Goal: Task Accomplishment & Management: Complete application form

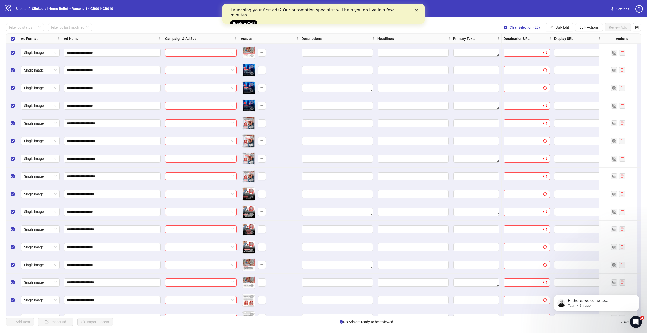
click at [416, 10] on polygon "Close" at bounding box center [416, 10] width 3 height 3
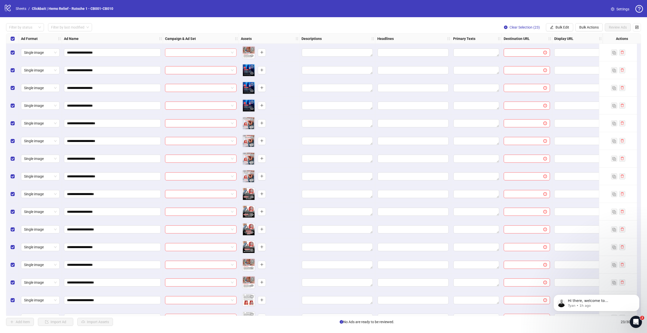
click at [226, 53] on input "search" at bounding box center [198, 53] width 61 height 8
click at [136, 52] on input "**********" at bounding box center [112, 53] width 90 height 6
click at [561, 30] on button "Bulk Edit" at bounding box center [559, 27] width 27 height 8
click at [586, 20] on div "**********" at bounding box center [323, 174] width 647 height 315
click at [586, 29] on span "Bulk Actions" at bounding box center [588, 27] width 19 height 4
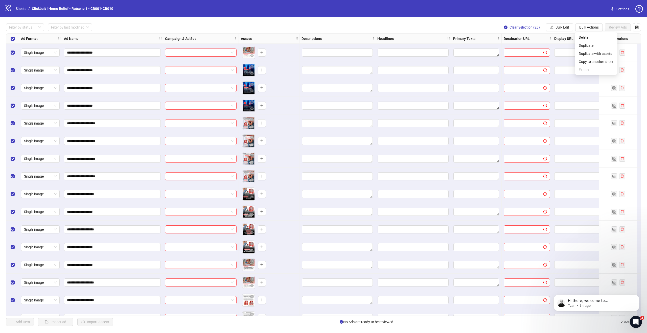
click at [538, 20] on div "**********" at bounding box center [323, 174] width 647 height 315
click at [558, 26] on span "Bulk Edit" at bounding box center [563, 27] width 14 height 4
click at [558, 45] on span "Name" at bounding box center [564, 46] width 30 height 6
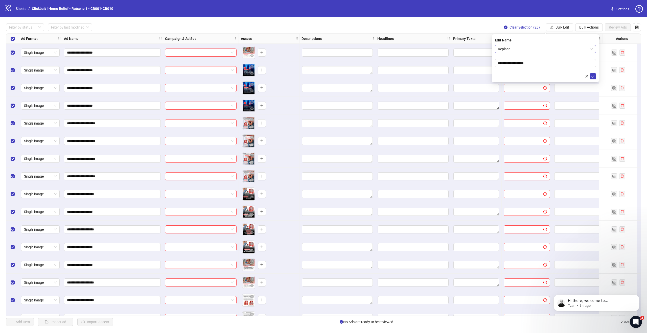
click at [546, 47] on span "Replace" at bounding box center [545, 49] width 95 height 8
click at [527, 73] on div "Add Prefix and Suffix" at bounding box center [545, 76] width 93 height 6
click at [522, 62] on input "text" at bounding box center [545, 63] width 101 height 8
type input "****"
click at [528, 78] on input "text" at bounding box center [545, 77] width 101 height 8
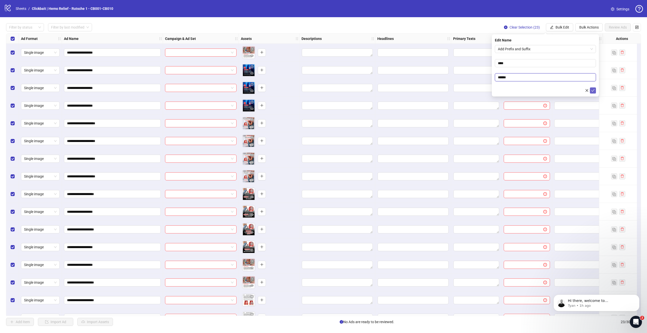
type input "******"
click at [594, 90] on icon "check" at bounding box center [593, 91] width 4 height 4
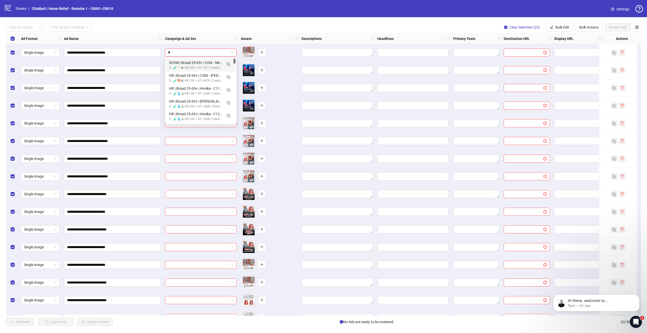
type input "*"
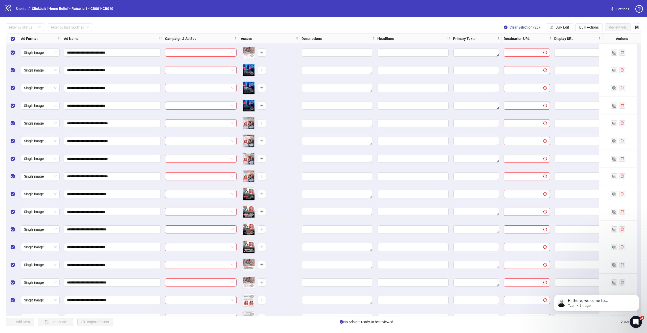
click at [239, 24] on div "Filter by status Filter by last modified Clear Selection (23) Bulk Edit Bulk Ac…" at bounding box center [323, 27] width 635 height 8
click at [568, 27] on span "Bulk Edit" at bounding box center [563, 27] width 14 height 4
click at [561, 43] on span "Name" at bounding box center [564, 46] width 30 height 6
click at [519, 48] on span "Replace" at bounding box center [545, 49] width 95 height 8
click at [521, 66] on div "Find and Replace" at bounding box center [545, 67] width 93 height 6
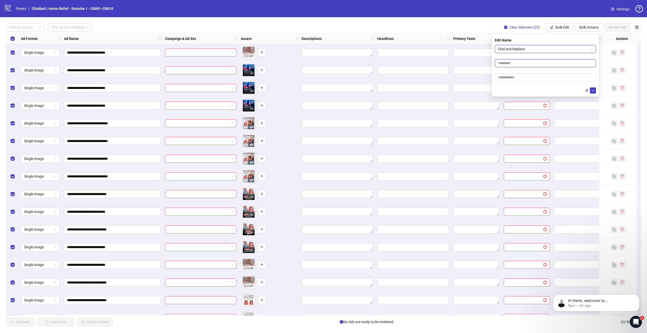
click at [519, 63] on input "text" at bounding box center [545, 63] width 101 height 8
type input "****"
click at [526, 75] on input "text" at bounding box center [545, 77] width 101 height 8
type input "**********"
click at [594, 89] on icon "check" at bounding box center [593, 91] width 4 height 4
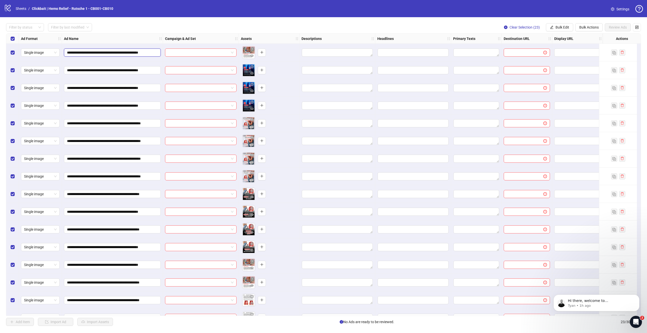
scroll to position [0, 11]
drag, startPoint x: 135, startPoint y: 52, endPoint x: 164, endPoint y: 53, distance: 28.8
click at [164, 34] on div "**********" at bounding box center [367, 34] width 723 height 0
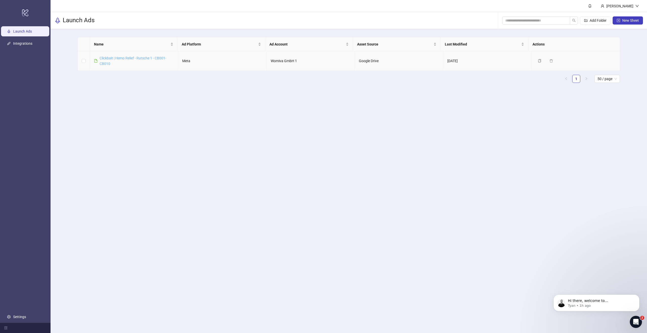
click at [138, 58] on link "Clickbait | Hemo Relief - Rutsche 1 - CB001-CB010" at bounding box center [133, 61] width 67 height 10
click at [549, 61] on icon "delete" at bounding box center [551, 61] width 4 height 4
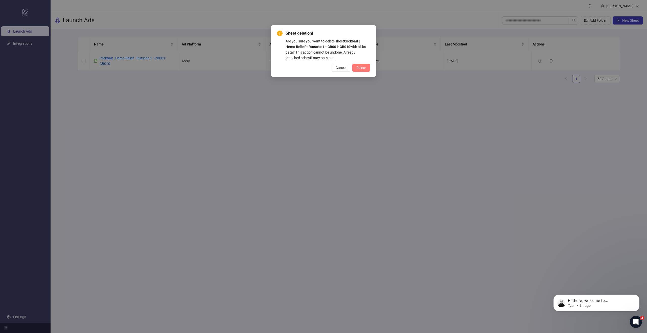
click at [362, 67] on span "Delete" at bounding box center [361, 68] width 10 height 4
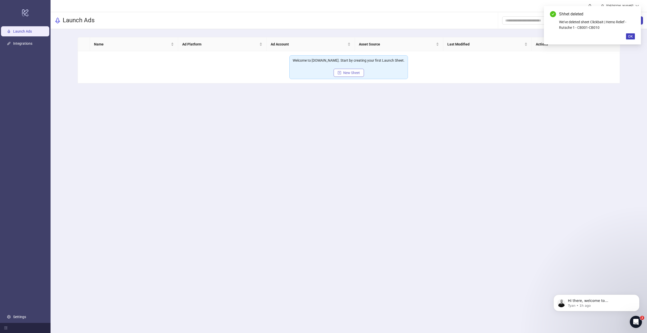
click at [359, 73] on span "New Sheet" at bounding box center [351, 73] width 17 height 4
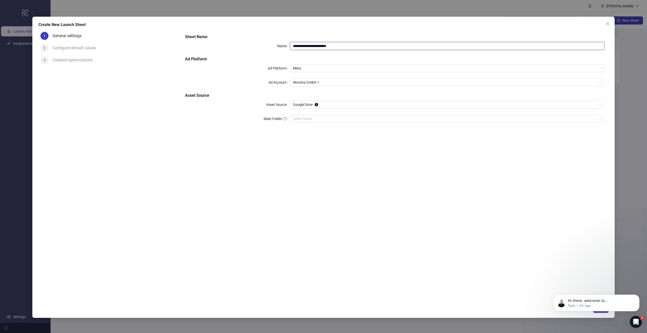
click at [351, 47] on input "**********" at bounding box center [447, 46] width 315 height 8
paste input "**********"
type input "**********"
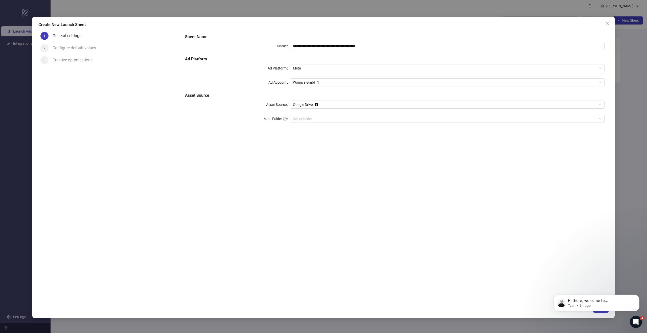
click at [331, 57] on h5 "Ad Platform" at bounding box center [395, 59] width 420 height 6
click at [307, 119] on input "Main Folder" at bounding box center [445, 119] width 304 height 8
click at [638, 296] on icon "Dismiss notification" at bounding box center [638, 296] width 3 height 3
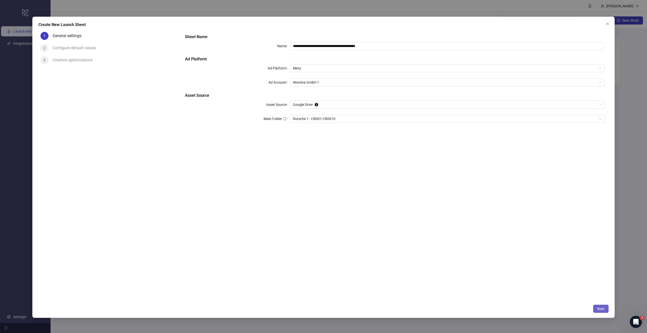
click at [599, 307] on span "Next" at bounding box center [600, 309] width 7 height 4
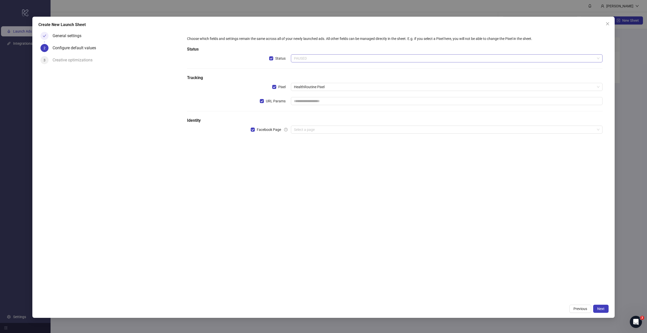
click at [315, 60] on span "PAUSED" at bounding box center [447, 59] width 306 height 8
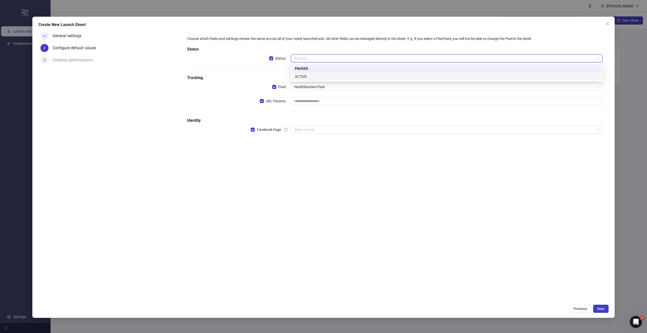
click at [307, 74] on div "ACTIVE" at bounding box center [447, 77] width 304 height 6
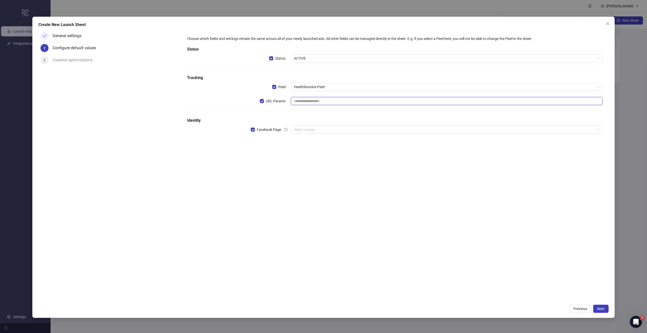
click at [317, 102] on input "text" at bounding box center [447, 101] width 312 height 8
click at [324, 115] on div "Choose which fields and settings remain the same across all of your newly launc…" at bounding box center [395, 88] width 420 height 108
click at [323, 101] on input "text" at bounding box center [447, 101] width 312 height 8
click at [314, 102] on input "text" at bounding box center [447, 101] width 312 height 8
paste input "**********"
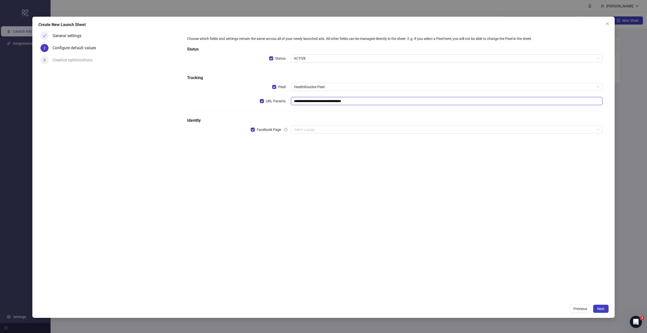
type input "**********"
click at [223, 102] on div "URL Params" at bounding box center [239, 101] width 104 height 8
click at [307, 128] on input "search" at bounding box center [444, 130] width 301 height 8
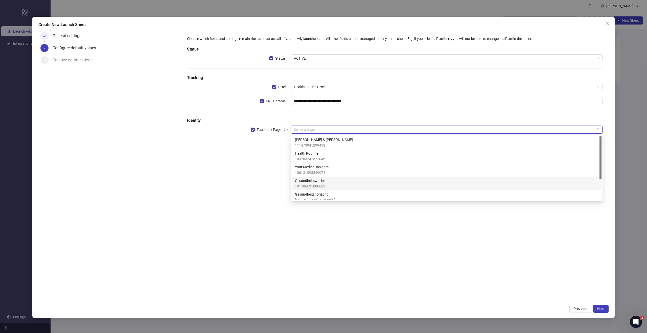
click at [313, 183] on span "Gesundheitswoche" at bounding box center [310, 181] width 30 height 6
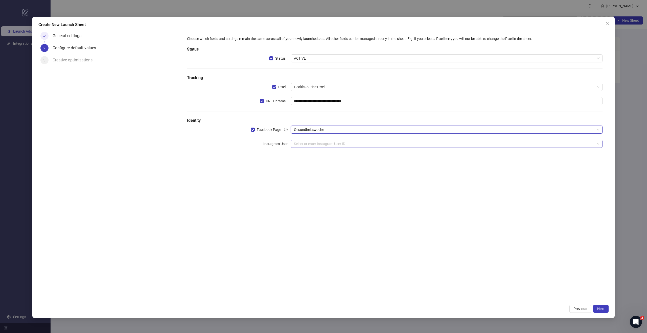
click at [304, 143] on input "search" at bounding box center [444, 144] width 301 height 8
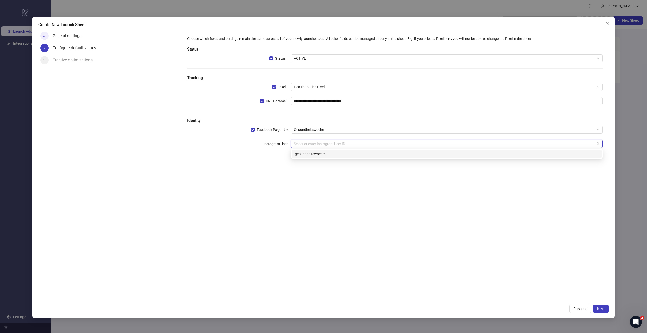
click at [306, 154] on div "gesundheitswoche" at bounding box center [447, 154] width 304 height 6
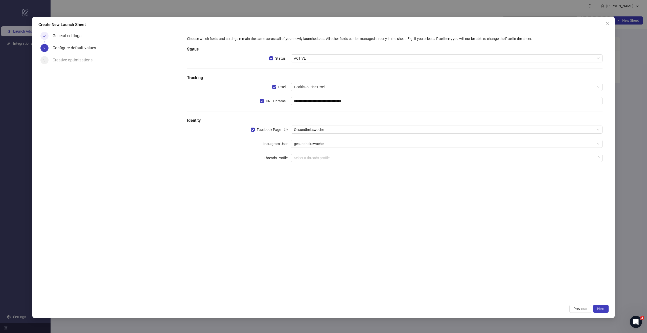
click at [438, 235] on div "**********" at bounding box center [395, 166] width 428 height 272
click at [602, 309] on span "Next" at bounding box center [600, 309] width 7 height 4
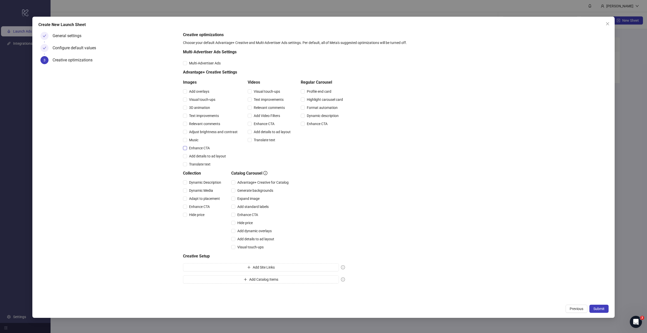
click at [196, 148] on span "Enhance CTA" at bounding box center [199, 148] width 25 height 6
click at [605, 306] on button "Submit" at bounding box center [598, 309] width 19 height 8
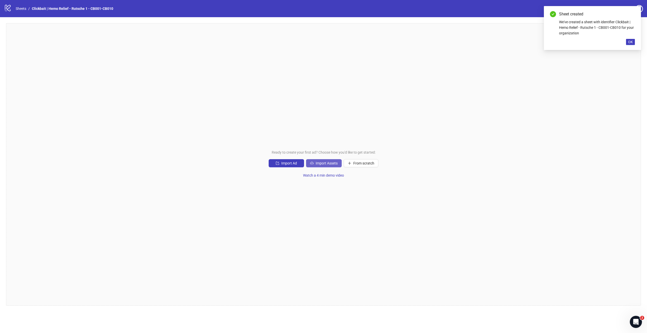
click at [325, 165] on span "Import Assets" at bounding box center [327, 163] width 22 height 4
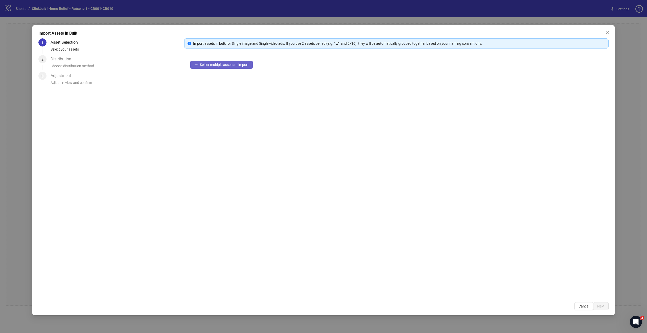
click at [233, 65] on span "Select multiple assets to import" at bounding box center [224, 65] width 49 height 4
click at [604, 307] on span "Next" at bounding box center [600, 306] width 7 height 4
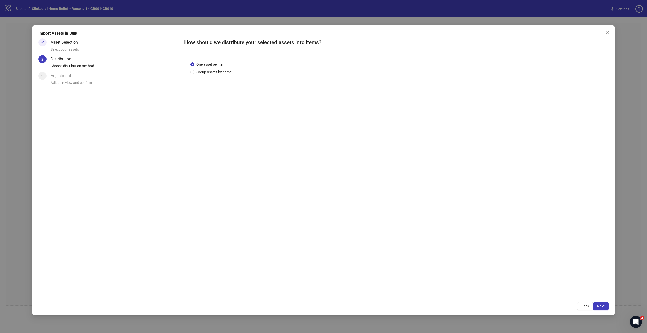
click at [604, 307] on span "Next" at bounding box center [600, 306] width 7 height 4
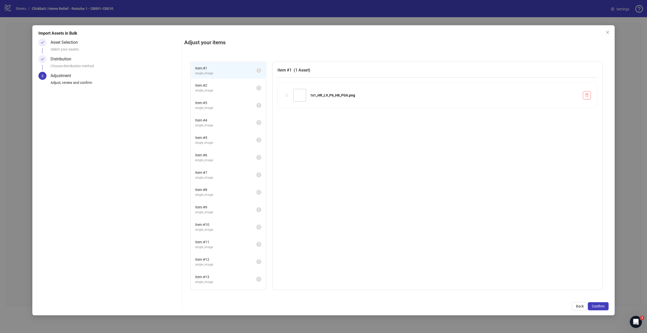
click at [604, 307] on span "Confirm" at bounding box center [598, 306] width 13 height 4
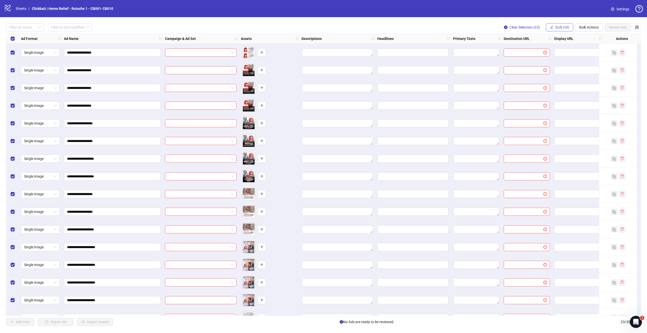
click at [568, 28] on span "Bulk Edit" at bounding box center [563, 27] width 14 height 4
click at [559, 45] on span "Name" at bounding box center [564, 46] width 30 height 6
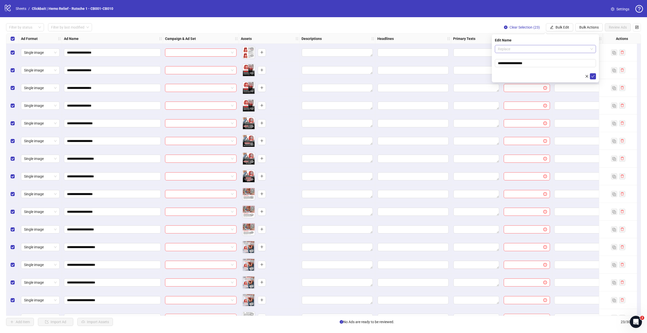
click at [500, 50] on span "Replace" at bounding box center [545, 49] width 95 height 8
click at [514, 85] on div "Ad Naming Template" at bounding box center [545, 84] width 93 height 6
click at [528, 48] on span "Ad Naming Template" at bounding box center [545, 49] width 95 height 8
click at [518, 74] on div "Add Prefix and Suffix" at bounding box center [545, 76] width 93 height 6
click at [510, 63] on input "text" at bounding box center [545, 63] width 101 height 8
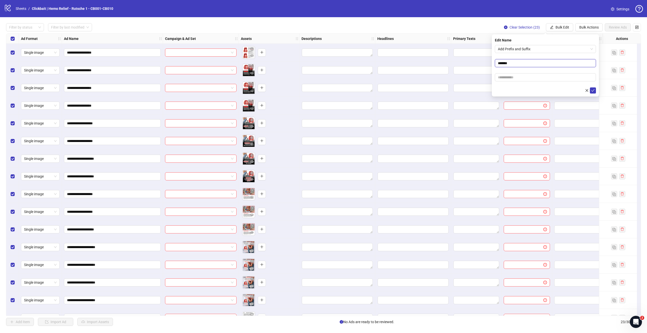
paste input "**********"
drag, startPoint x: 558, startPoint y: 62, endPoint x: 511, endPoint y: 63, distance: 46.5
click at [511, 63] on input "**********" at bounding box center [545, 63] width 101 height 8
type input "******"
click at [519, 79] on input "text" at bounding box center [545, 77] width 101 height 8
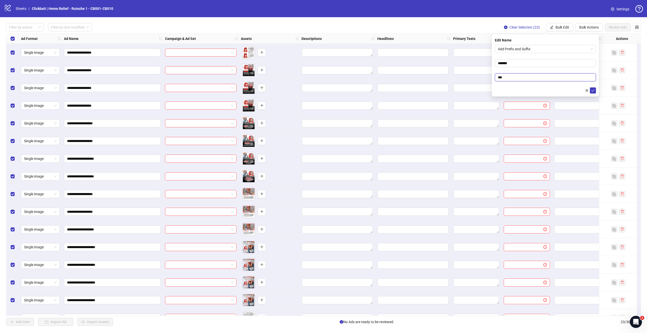
paste input "**********"
type input "**********"
click at [595, 90] on button "submit" at bounding box center [593, 90] width 6 height 6
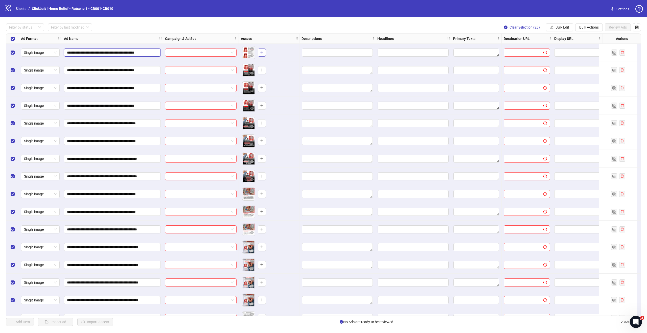
scroll to position [0, 9]
drag, startPoint x: 102, startPoint y: 53, endPoint x: 76, endPoint y: 42, distance: 28.2
click at [76, 42] on div "**********" at bounding box center [373, 227] width 735 height 387
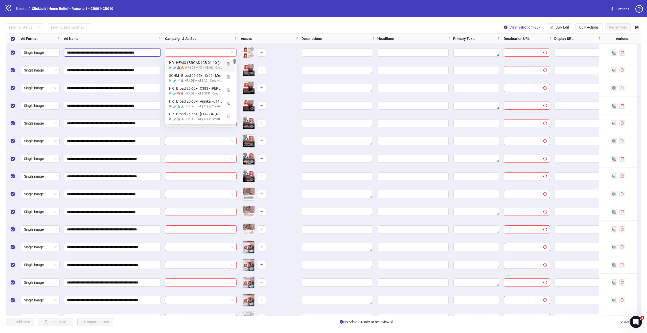
click at [233, 53] on span at bounding box center [200, 53] width 65 height 8
click at [204, 62] on div "HR | HEMO | BROAD | CB 01-10 (Rutsche 1) | 06/09" at bounding box center [195, 63] width 53 height 6
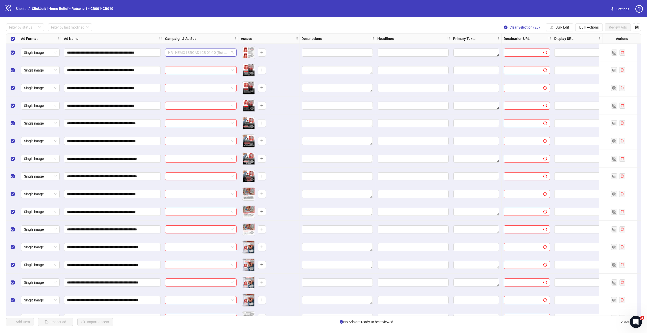
click at [215, 54] on span "HR | HEMO | BROAD | CB 01-10 (Rutsche 1) | 06/09" at bounding box center [200, 53] width 65 height 8
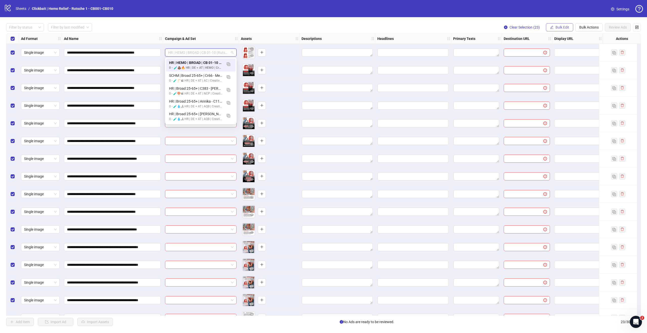
click at [561, 29] on span "Bulk Edit" at bounding box center [563, 27] width 14 height 4
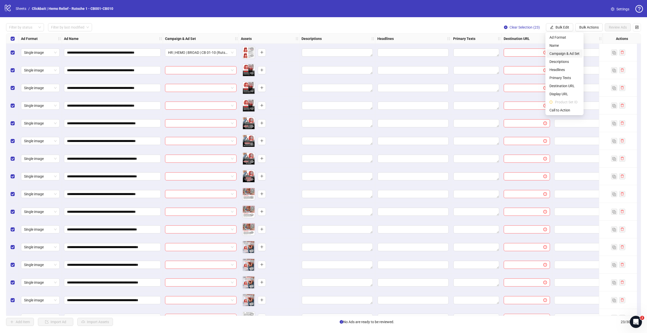
click at [566, 52] on span "Campaign & Ad Set" at bounding box center [564, 54] width 30 height 6
click at [591, 50] on span "HR | HEMO | BROAD | CB 01-10 (Rutsche 1) | 06/09" at bounding box center [545, 49] width 95 height 8
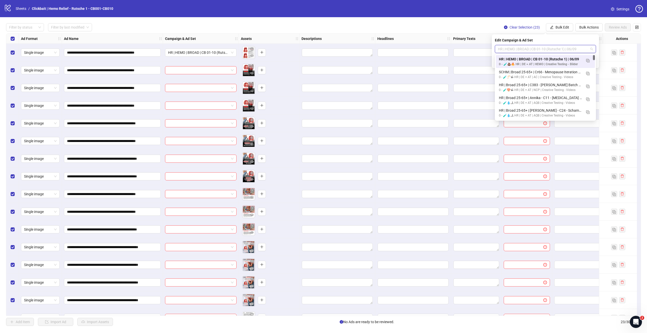
click at [554, 56] on div "HR | HEMO | BROAD | CB 01-10 (Rutsche 1) | 06/09 0 - 🧪💩🔥 HR | DE + AT | HEMO | …" at bounding box center [545, 61] width 99 height 13
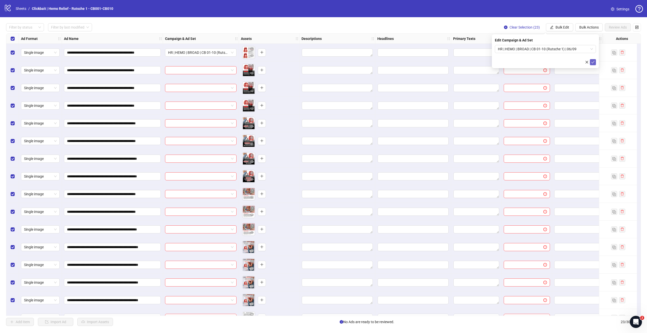
click at [593, 63] on icon "check" at bounding box center [593, 62] width 4 height 4
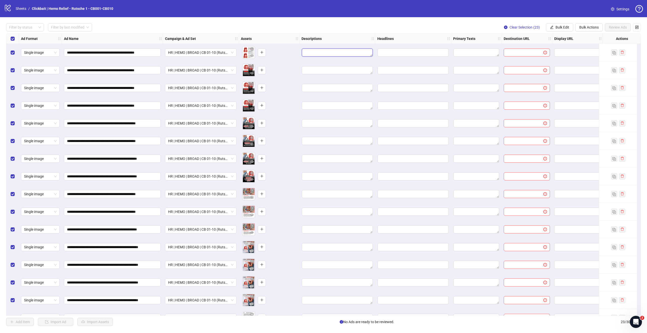
click at [336, 54] on textarea "Edit values" at bounding box center [337, 53] width 71 height 8
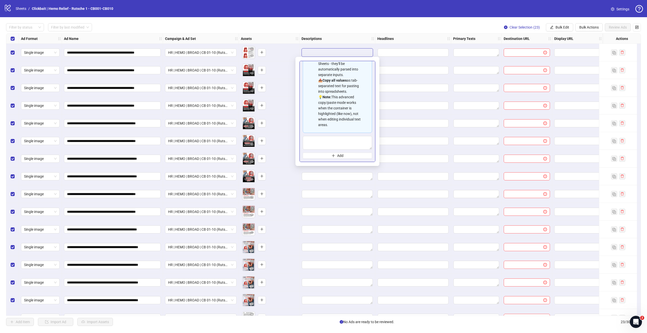
scroll to position [45, 0]
click at [338, 141] on textarea "Multi-text input container - paste or copy values" at bounding box center [337, 143] width 69 height 14
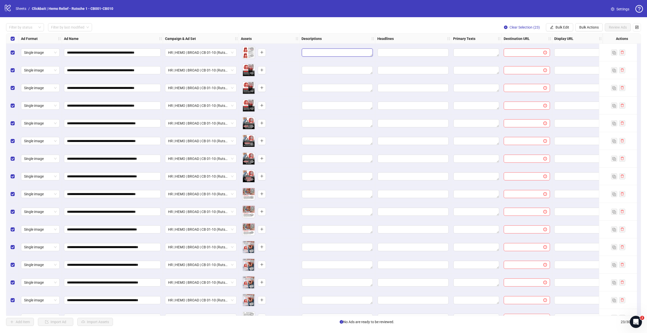
click at [350, 51] on textarea "Edit values" at bounding box center [337, 53] width 71 height 8
click at [426, 56] on input "Edit values" at bounding box center [413, 53] width 71 height 8
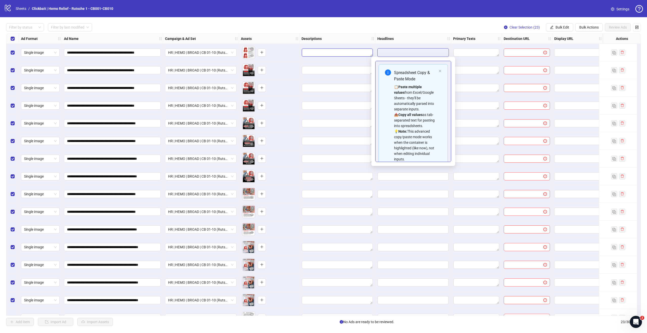
click at [357, 52] on textarea "Edit values" at bounding box center [337, 53] width 71 height 8
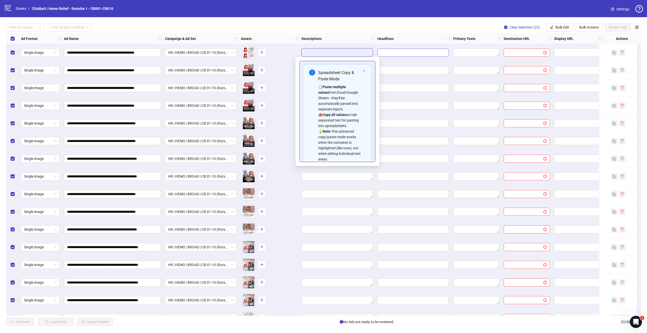
click at [406, 52] on input "Edit values" at bounding box center [413, 53] width 71 height 8
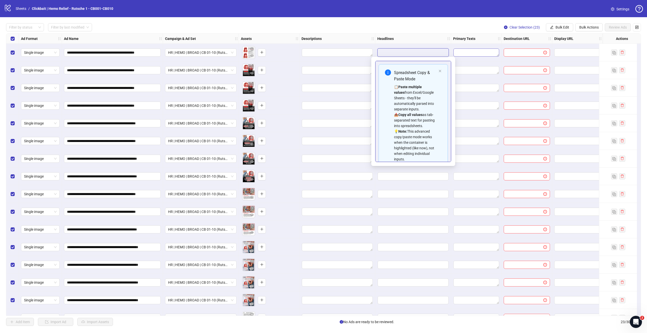
click at [470, 53] on textarea "Edit values" at bounding box center [476, 53] width 46 height 8
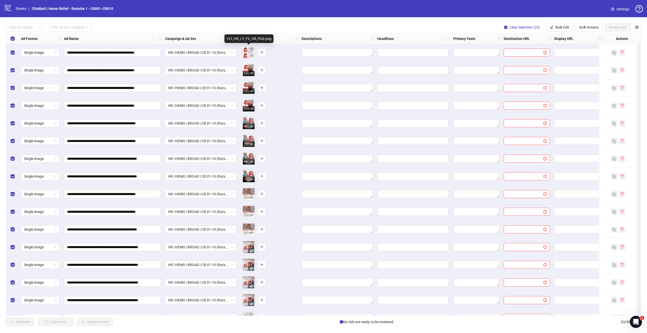
click at [247, 52] on body "**********" at bounding box center [323, 166] width 647 height 333
click at [248, 53] on body "**********" at bounding box center [323, 166] width 647 height 333
click at [239, 53] on div "To pick up a draggable item, press the space bar. While dragging, use the arrow…" at bounding box center [269, 53] width 61 height 18
click at [252, 56] on icon "eye" at bounding box center [252, 55] width 4 height 3
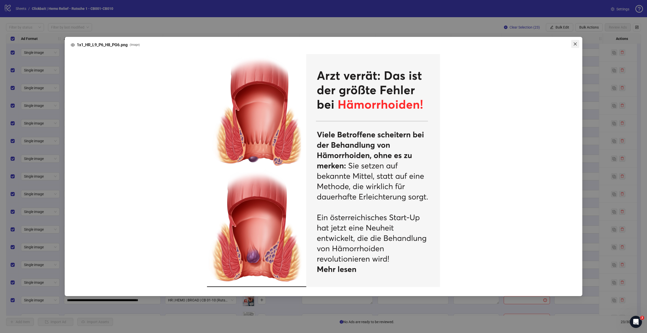
click at [577, 43] on icon "close" at bounding box center [575, 44] width 4 height 4
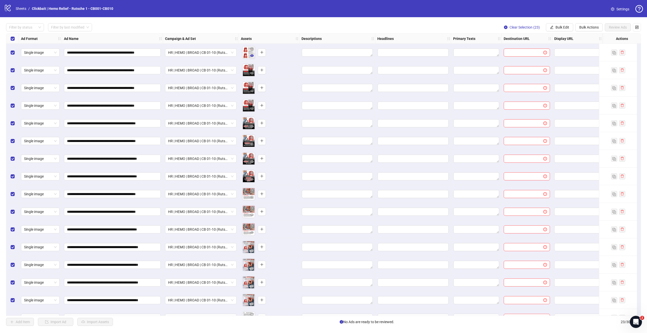
click at [250, 57] on icon "eye" at bounding box center [252, 56] width 4 height 4
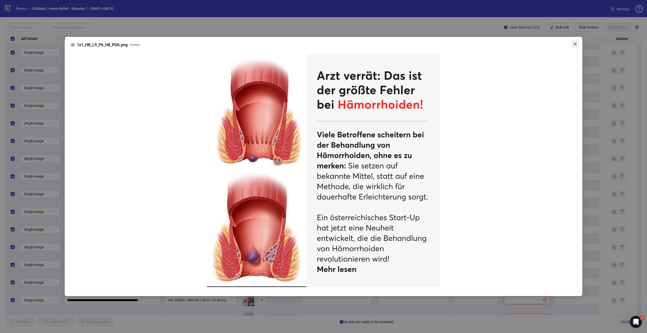
click at [574, 43] on icon "close" at bounding box center [575, 44] width 4 height 4
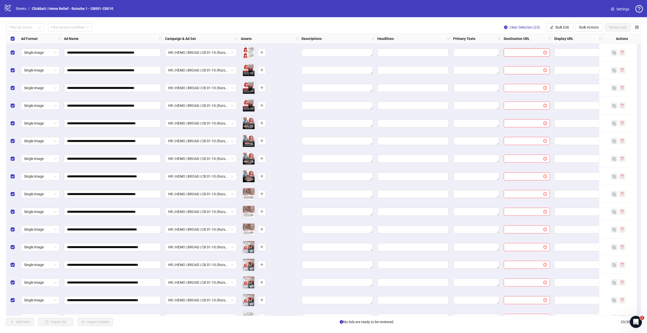
click at [535, 53] on input "text" at bounding box center [522, 53] width 30 height 6
paste input "**********"
type input "**********"
click at [579, 53] on input "text" at bounding box center [576, 53] width 39 height 6
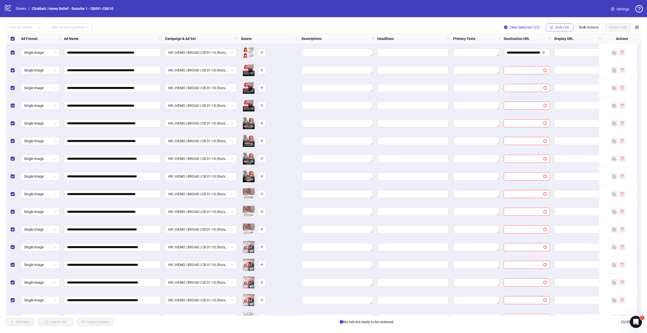
click at [562, 27] on span "Bulk Edit" at bounding box center [563, 27] width 14 height 4
click at [567, 85] on span "Destination URL" at bounding box center [564, 86] width 30 height 6
click at [592, 62] on icon "check" at bounding box center [593, 62] width 4 height 4
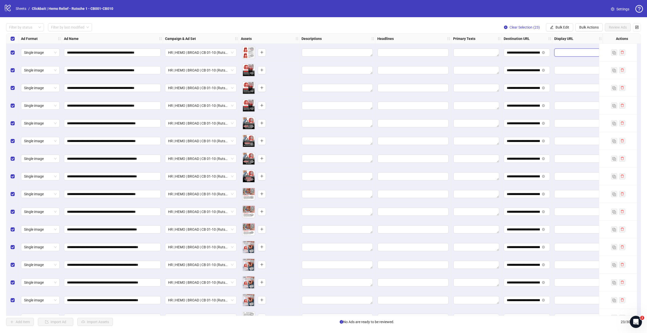
click at [568, 50] on input "text" at bounding box center [576, 53] width 39 height 6
click at [560, 26] on span "Bulk Edit" at bounding box center [563, 27] width 14 height 4
click at [561, 95] on span "Display URL" at bounding box center [564, 94] width 30 height 6
click at [520, 51] on input "text" at bounding box center [545, 49] width 101 height 8
paste input "**********"
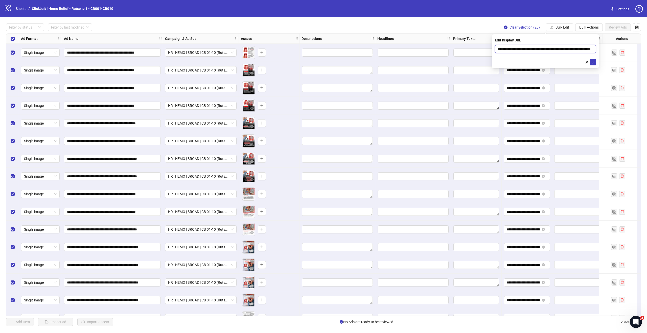
scroll to position [0, 35]
drag, startPoint x: 519, startPoint y: 50, endPoint x: 613, endPoint y: 48, distance: 94.3
click at [613, 48] on body "**********" at bounding box center [323, 166] width 647 height 333
type input "**********"
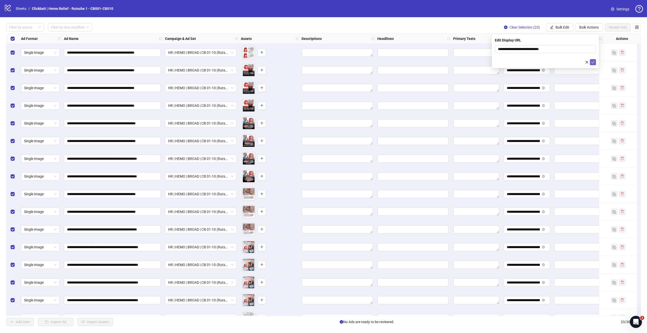
click at [596, 61] on button "submit" at bounding box center [593, 62] width 6 height 6
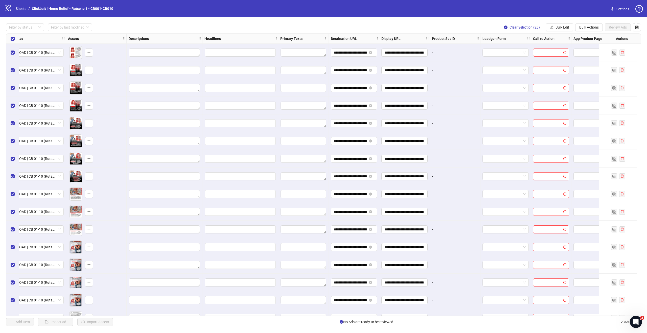
scroll to position [0, 196]
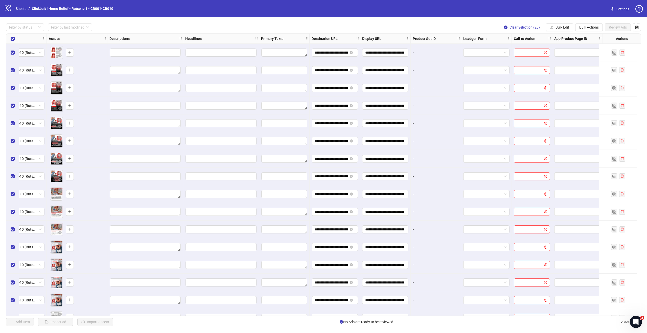
click at [532, 53] on input "search" at bounding box center [530, 53] width 26 height 8
click at [528, 109] on div "Learn more" at bounding box center [528, 109] width 28 height 6
click at [566, 25] on button "Bulk Edit" at bounding box center [559, 27] width 27 height 8
click at [557, 110] on span "Call to Action" at bounding box center [564, 110] width 30 height 6
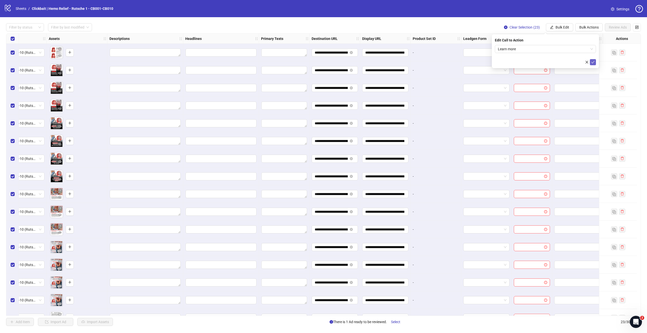
click at [594, 60] on span "submit" at bounding box center [593, 62] width 4 height 4
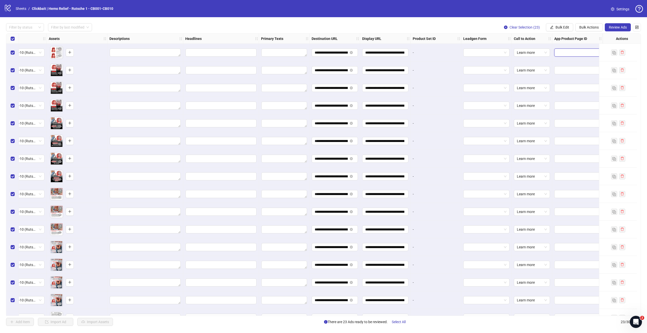
click at [571, 54] on input "text" at bounding box center [573, 53] width 33 height 6
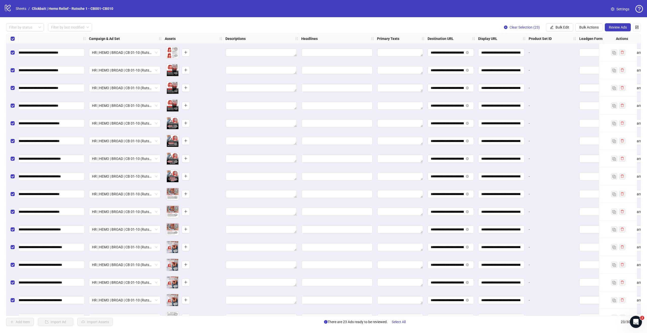
scroll to position [0, 0]
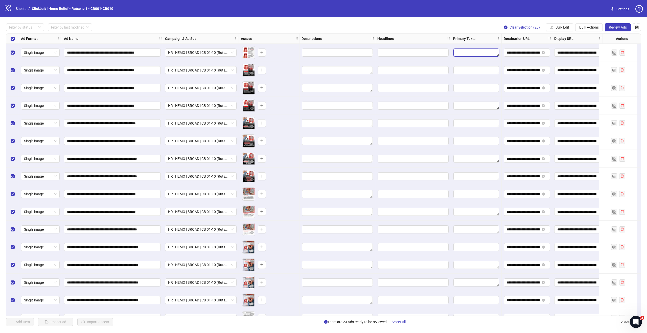
click at [481, 56] on textarea "Edit values" at bounding box center [476, 53] width 46 height 8
click at [492, 51] on textarea "Edit values" at bounding box center [476, 53] width 46 height 8
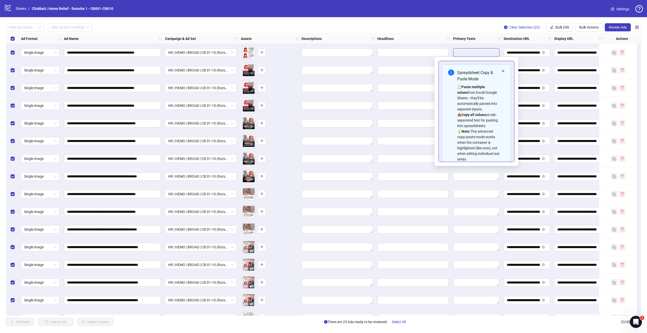
click at [502, 72] on icon "close" at bounding box center [503, 71] width 3 height 3
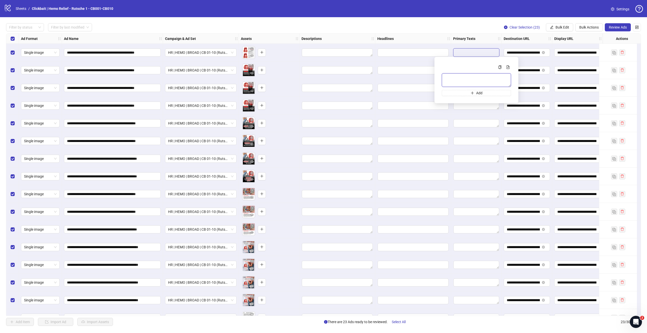
click at [469, 77] on textarea "Multi-text input container - paste or copy values" at bounding box center [476, 80] width 69 height 14
paste textarea "**********"
click at [501, 83] on textarea "**********" at bounding box center [476, 80] width 69 height 14
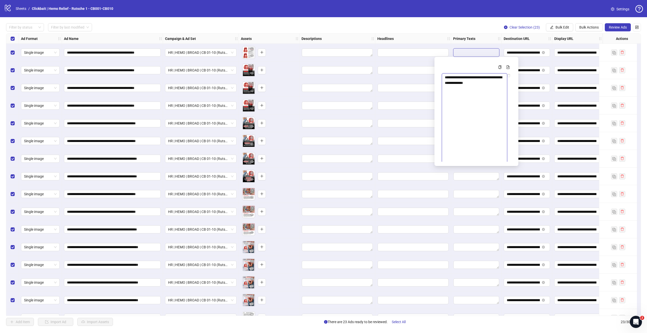
drag, startPoint x: 510, startPoint y: 86, endPoint x: 499, endPoint y: 174, distance: 89.1
click at [506, 193] on body "**********" at bounding box center [323, 166] width 647 height 333
click at [495, 86] on textarea "**********" at bounding box center [474, 133] width 65 height 121
paste textarea "**********"
click at [493, 100] on textarea "**********" at bounding box center [474, 133] width 65 height 121
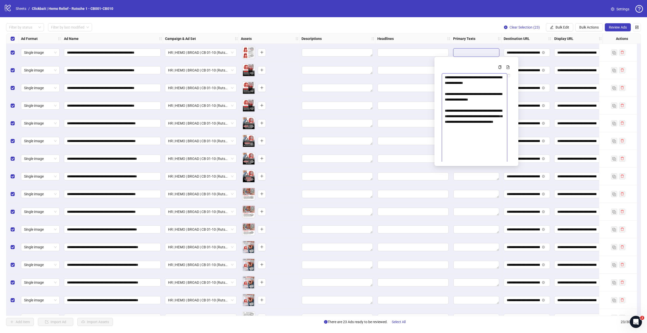
click at [504, 128] on textarea "**********" at bounding box center [474, 133] width 65 height 121
paste textarea "**********"
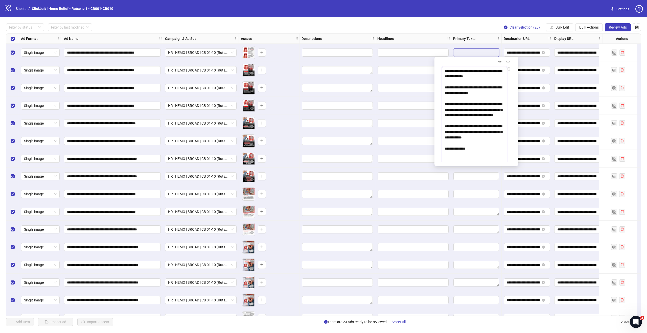
drag, startPoint x: 469, startPoint y: 130, endPoint x: 440, endPoint y: 132, distance: 29.4
click at [440, 132] on div "**********" at bounding box center [477, 111] width 76 height 101
click at [478, 137] on textarea "**********" at bounding box center [474, 127] width 65 height 121
click at [485, 147] on textarea "**********" at bounding box center [474, 127] width 65 height 121
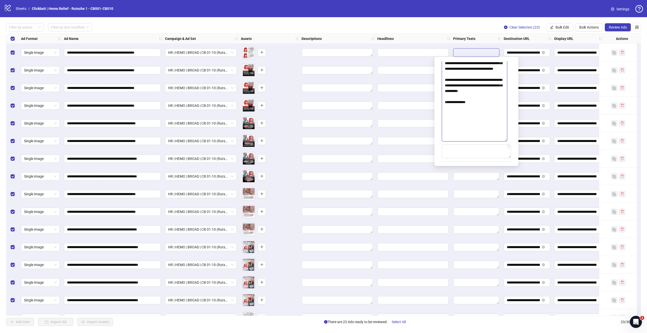
scroll to position [62, 0]
drag, startPoint x: 453, startPoint y: 159, endPoint x: 441, endPoint y: 103, distance: 58.3
click at [441, 103] on div "**********" at bounding box center [477, 111] width 76 height 101
click at [478, 107] on textarea "**********" at bounding box center [474, 72] width 65 height 121
click at [474, 124] on textarea "**********" at bounding box center [474, 72] width 65 height 121
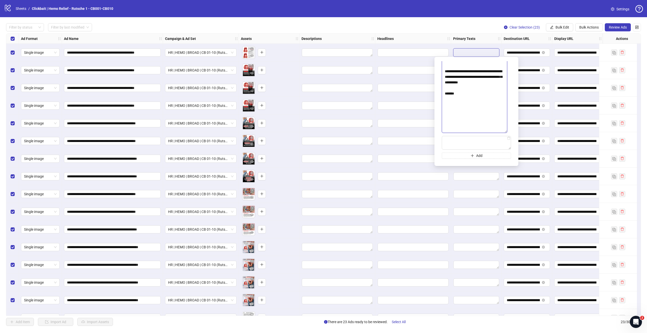
drag, startPoint x: 474, startPoint y: 124, endPoint x: 440, endPoint y: 103, distance: 39.5
click at [440, 103] on div "**********" at bounding box center [477, 111] width 76 height 101
click at [474, 118] on textarea "**********" at bounding box center [474, 72] width 65 height 121
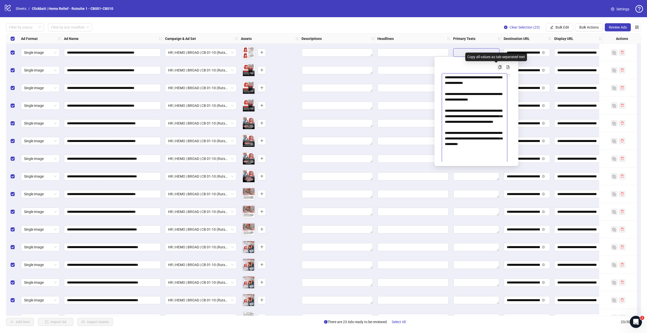
type textarea "**********"
click at [498, 67] on icon "copy" at bounding box center [500, 67] width 4 height 4
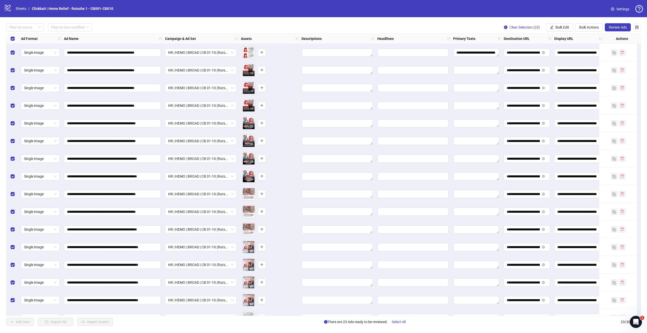
click at [479, 28] on div "Filter by status Filter by last modified Clear Selection (23) Bulk Edit Bulk Ac…" at bounding box center [323, 27] width 635 height 8
click at [563, 26] on span "Bulk Edit" at bounding box center [563, 27] width 14 height 4
click at [563, 79] on span "Primary Texts" at bounding box center [564, 78] width 30 height 6
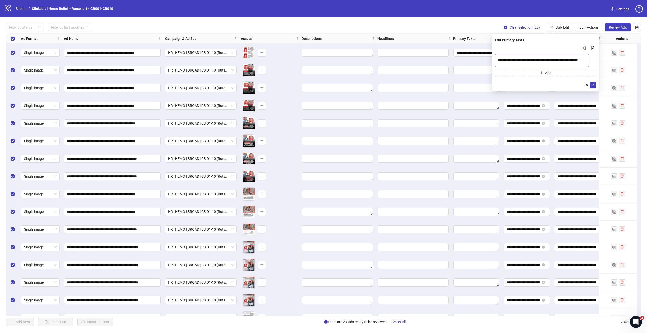
scroll to position [3, 0]
click at [594, 86] on icon "check" at bounding box center [593, 85] width 4 height 4
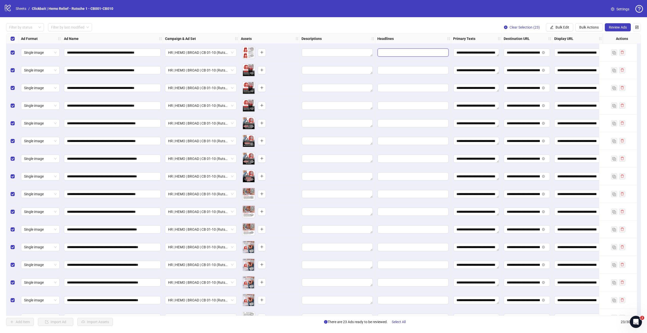
click at [395, 54] on input "Edit values" at bounding box center [413, 53] width 71 height 8
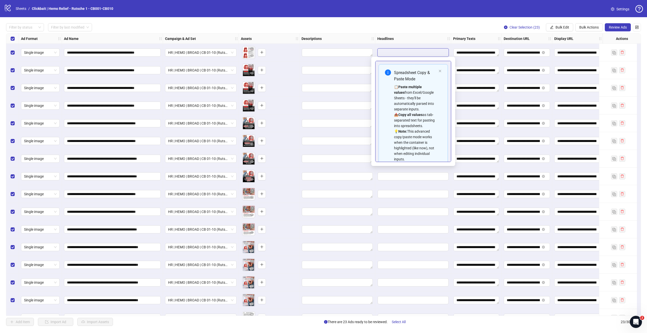
type input "**********"
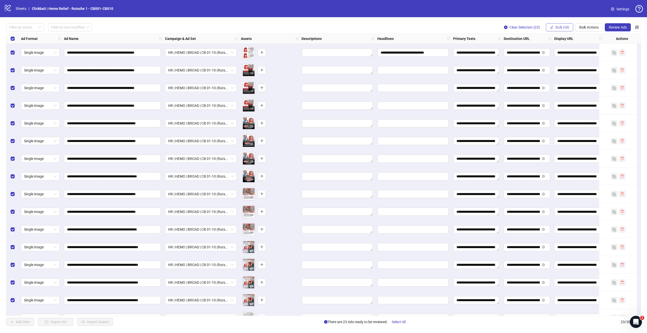
click at [563, 27] on span "Bulk Edit" at bounding box center [563, 27] width 14 height 4
click at [563, 70] on span "Headlines" at bounding box center [564, 70] width 30 height 6
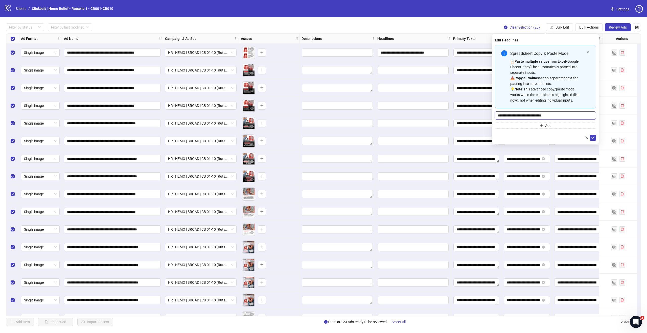
click at [583, 115] on input "**********" at bounding box center [545, 115] width 101 height 8
click at [594, 140] on span "submit" at bounding box center [593, 138] width 4 height 4
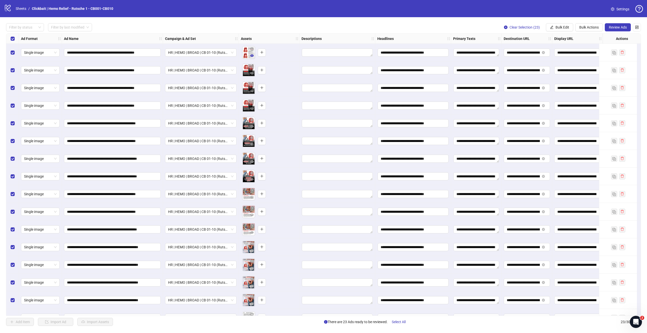
click at [252, 56] on icon "eye" at bounding box center [252, 55] width 4 height 3
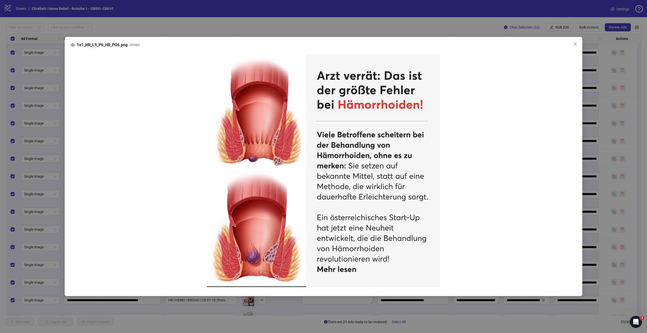
click at [252, 56] on img at bounding box center [323, 170] width 233 height 233
click at [342, 14] on div "1x1_HR_L9_P6_H8_PG6.png ( image )" at bounding box center [323, 166] width 647 height 333
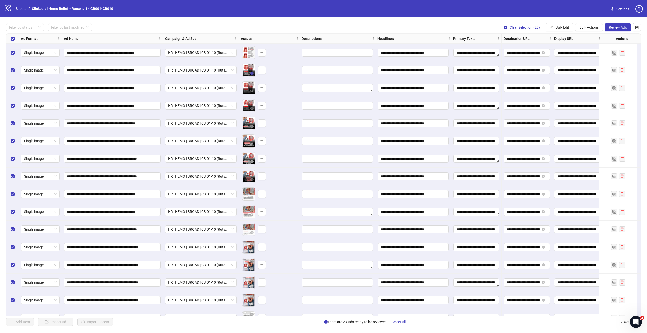
click at [253, 73] on icon "eye" at bounding box center [252, 73] width 4 height 3
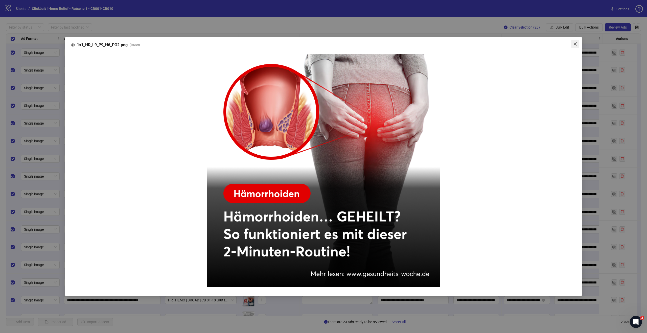
click at [574, 44] on icon "close" at bounding box center [575, 44] width 4 height 4
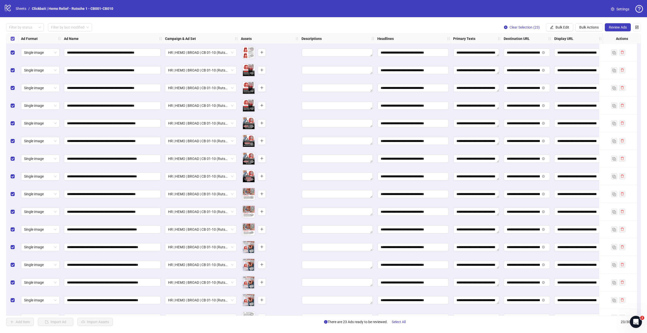
click at [13, 41] on label "Select all rows" at bounding box center [13, 39] width 4 height 6
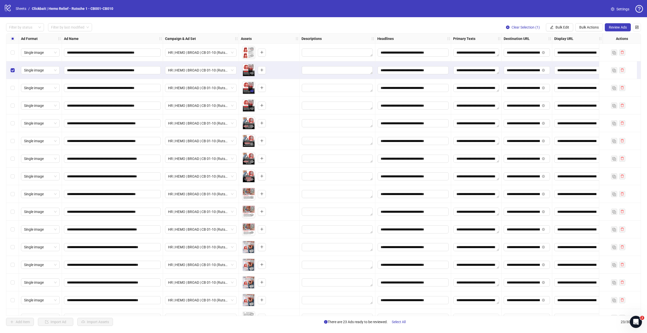
click at [252, 91] on icon "eye" at bounding box center [252, 91] width 4 height 3
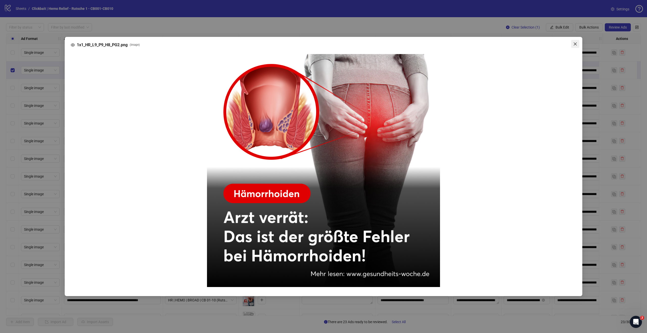
click at [575, 44] on icon "close" at bounding box center [575, 43] width 3 height 3
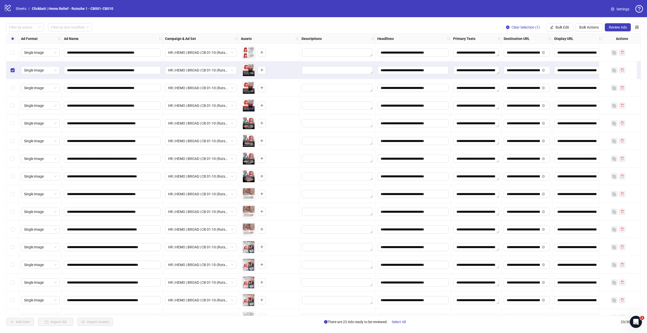
click at [250, 110] on icon "eye" at bounding box center [252, 109] width 4 height 4
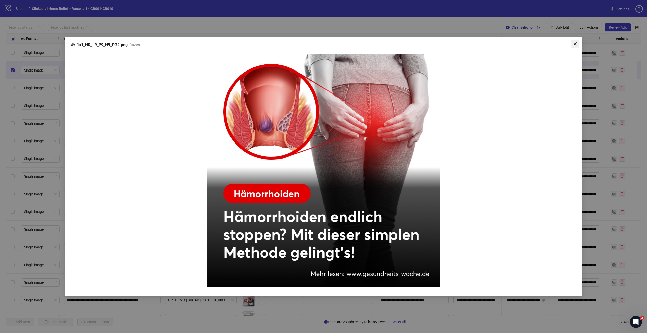
click at [575, 43] on icon "close" at bounding box center [575, 44] width 4 height 4
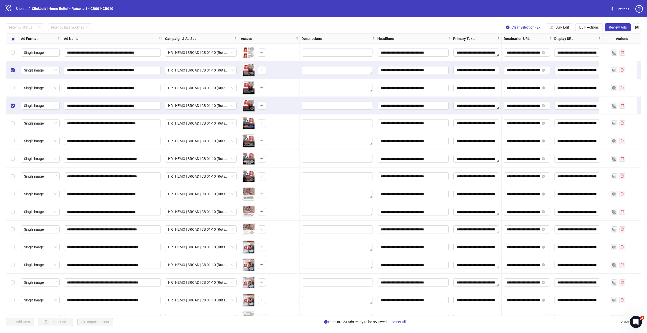
click at [252, 127] on icon "eye" at bounding box center [252, 126] width 4 height 3
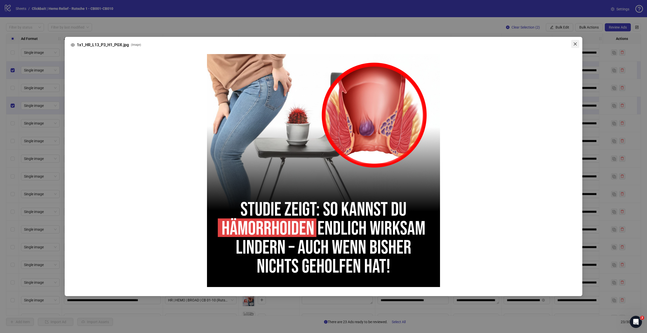
click at [577, 43] on icon "close" at bounding box center [575, 44] width 4 height 4
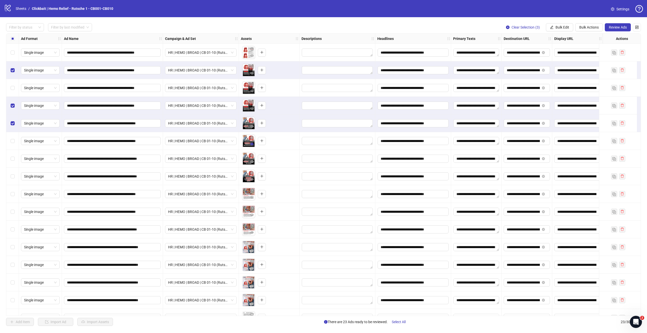
click at [253, 144] on icon "eye" at bounding box center [252, 144] width 4 height 3
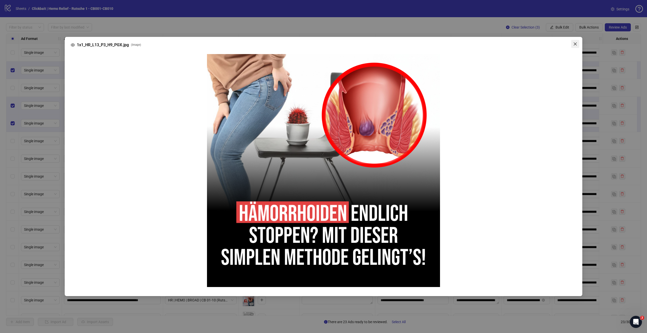
click at [574, 43] on icon "close" at bounding box center [575, 43] width 3 height 3
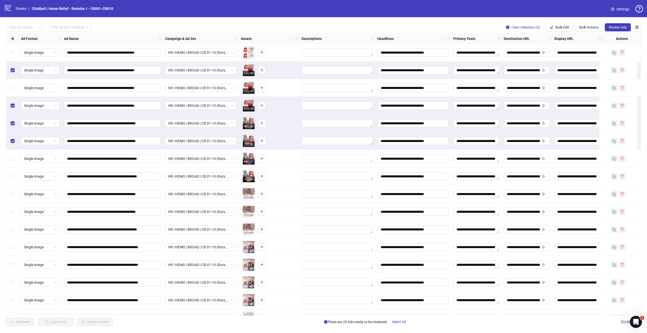
click at [252, 161] on icon "eye" at bounding box center [252, 162] width 4 height 4
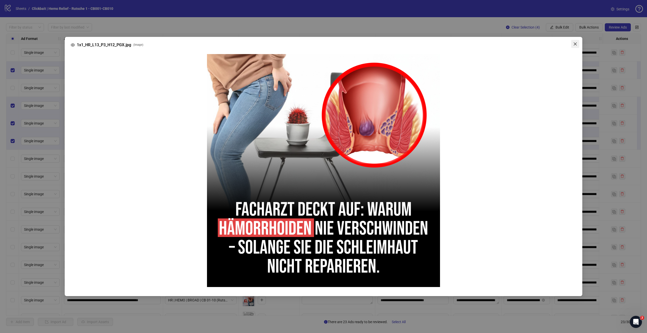
click at [576, 43] on icon "close" at bounding box center [575, 44] width 4 height 4
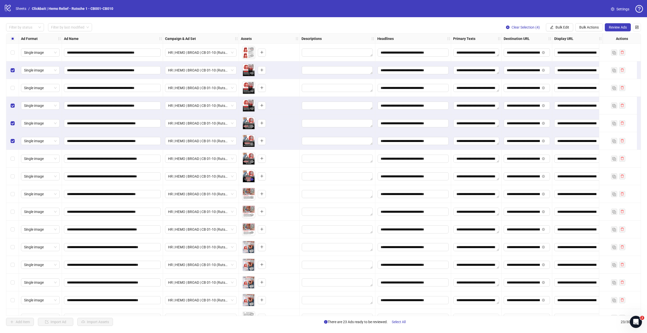
click at [253, 180] on icon "eye" at bounding box center [252, 179] width 4 height 3
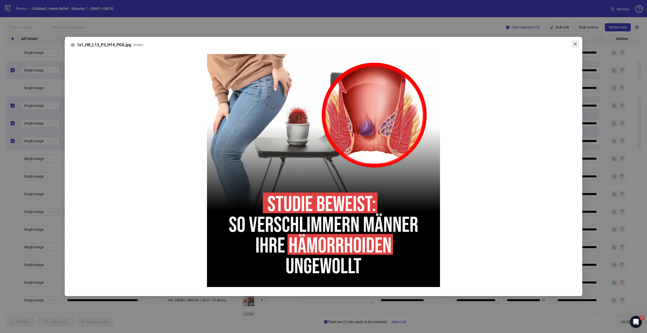
click at [574, 43] on icon "close" at bounding box center [575, 43] width 3 height 3
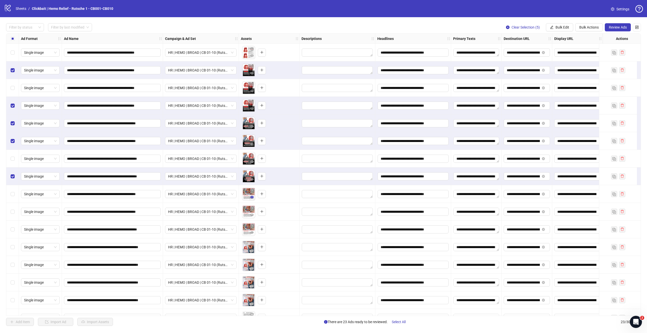
click at [253, 197] on icon "eye" at bounding box center [252, 197] width 4 height 3
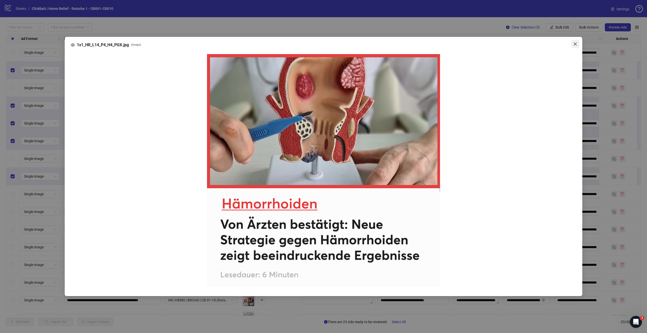
click at [574, 43] on icon "close" at bounding box center [575, 43] width 3 height 3
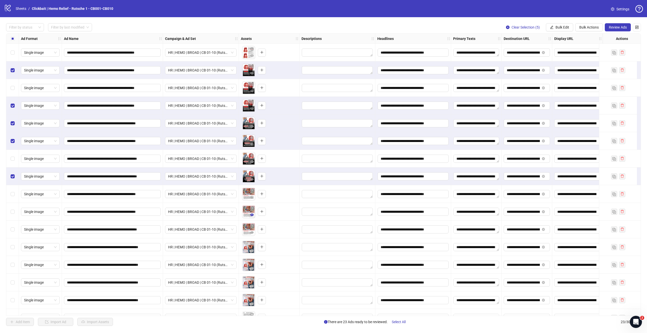
click at [253, 214] on icon "eye" at bounding box center [252, 215] width 4 height 3
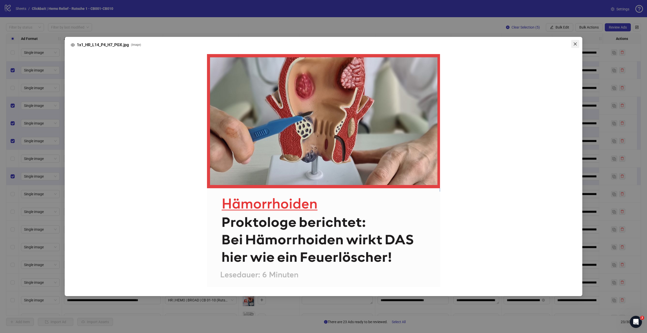
click at [576, 44] on icon "close" at bounding box center [575, 44] width 4 height 4
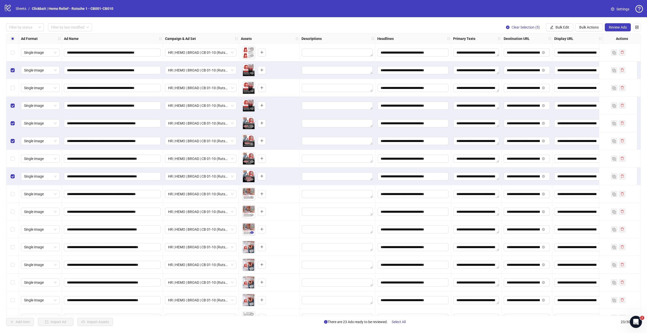
click at [253, 232] on icon "eye" at bounding box center [252, 233] width 4 height 4
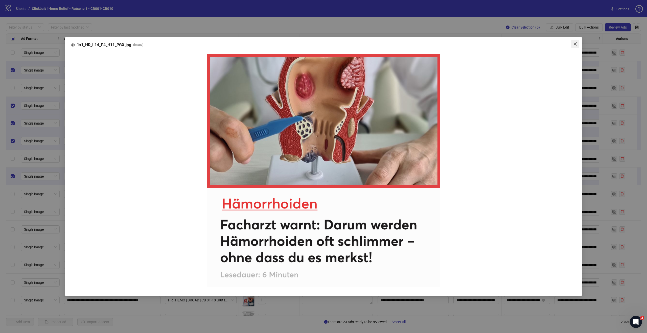
click at [578, 43] on span "Close" at bounding box center [575, 44] width 8 height 4
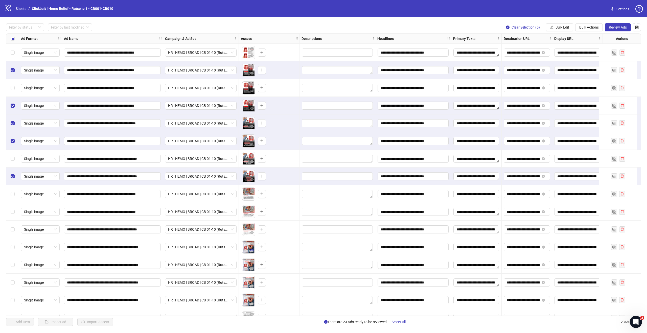
click at [252, 251] on icon "eye" at bounding box center [252, 250] width 4 height 3
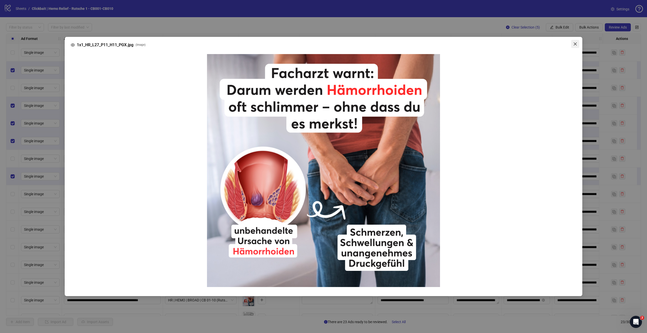
click at [578, 44] on span "Close" at bounding box center [575, 44] width 8 height 4
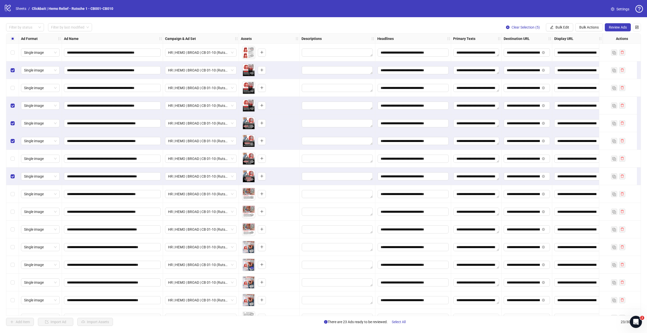
click at [252, 271] on button "button" at bounding box center [252, 268] width 6 height 6
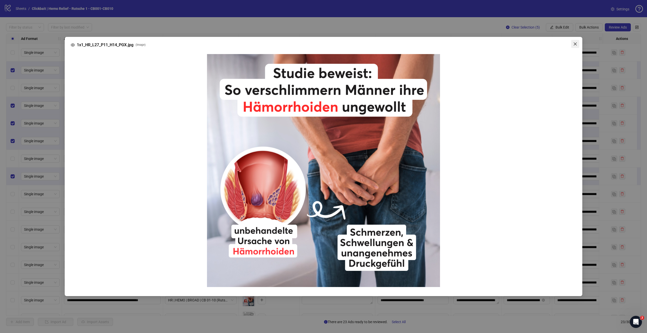
click at [573, 45] on span "Close" at bounding box center [575, 44] width 8 height 4
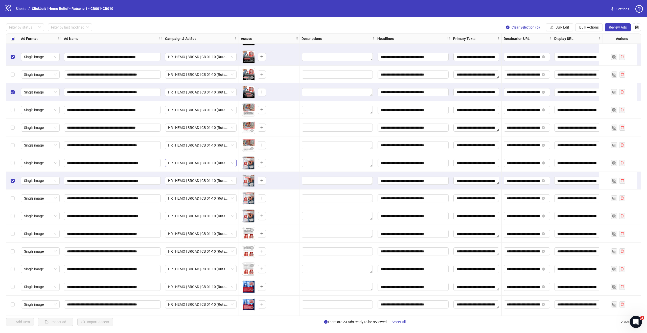
scroll to position [117, 0]
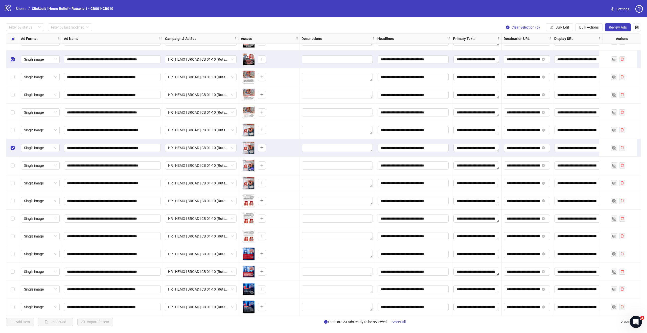
click at [252, 169] on icon "eye" at bounding box center [252, 168] width 4 height 3
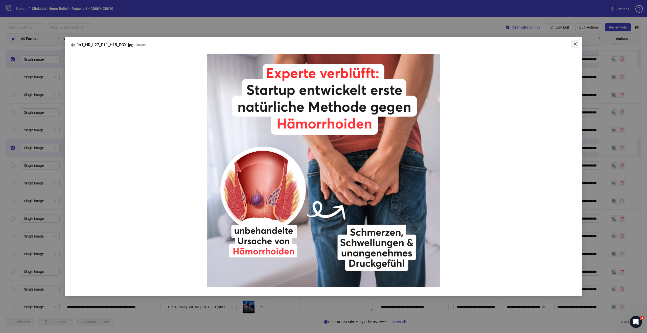
click at [575, 43] on icon "close" at bounding box center [575, 44] width 4 height 4
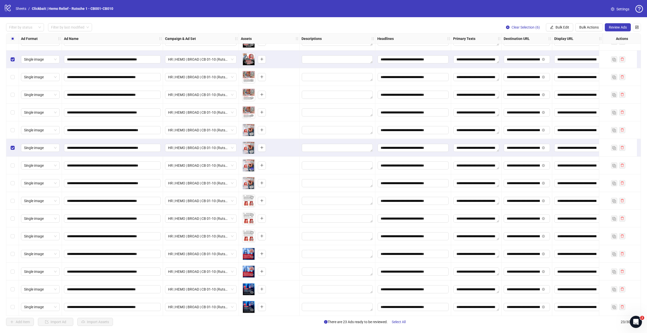
click at [252, 168] on icon "eye" at bounding box center [252, 168] width 4 height 3
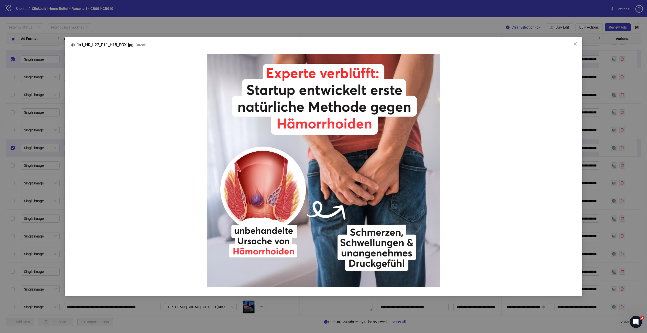
click at [575, 45] on icon "close" at bounding box center [575, 44] width 4 height 4
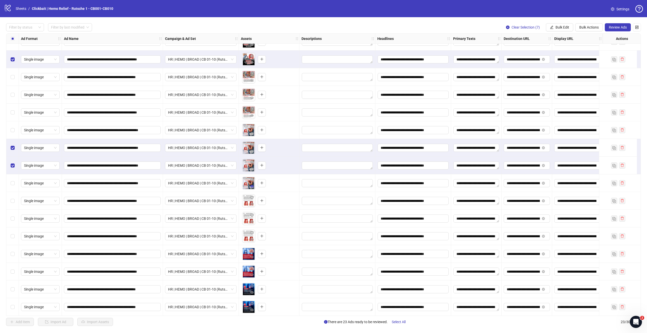
click at [253, 189] on button "button" at bounding box center [252, 186] width 6 height 6
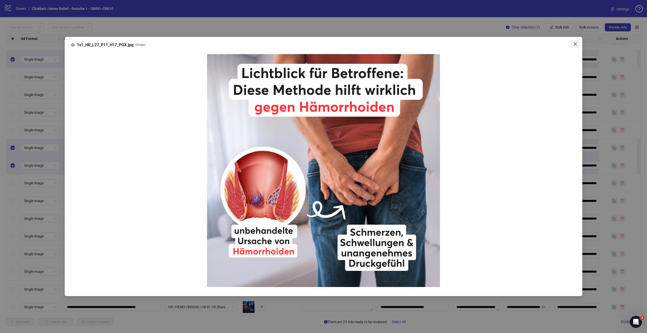
click at [576, 43] on icon "close" at bounding box center [575, 44] width 4 height 4
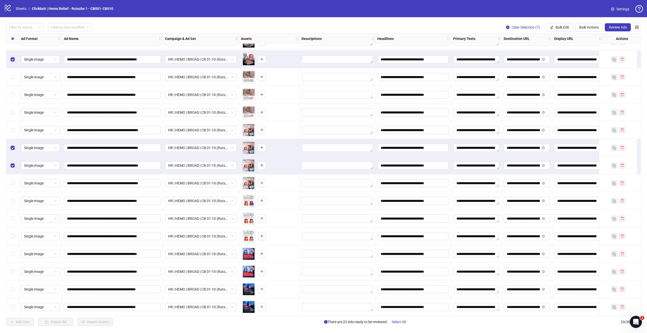
click at [253, 204] on icon "eye" at bounding box center [252, 204] width 4 height 3
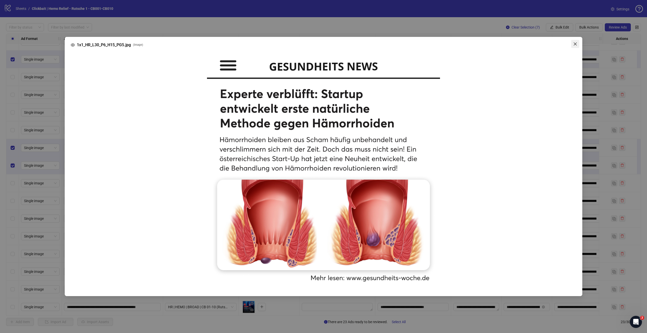
click at [577, 43] on icon "close" at bounding box center [575, 44] width 4 height 4
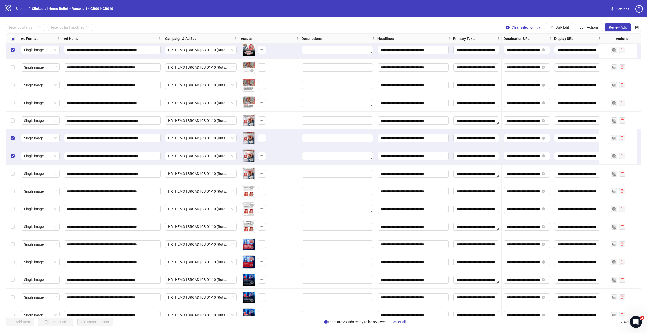
scroll to position [130, 0]
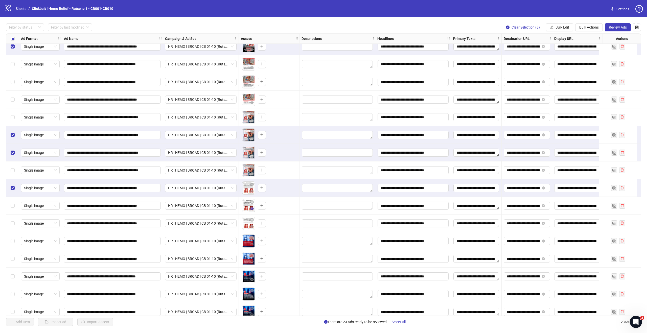
click at [252, 209] on icon "eye" at bounding box center [252, 208] width 4 height 3
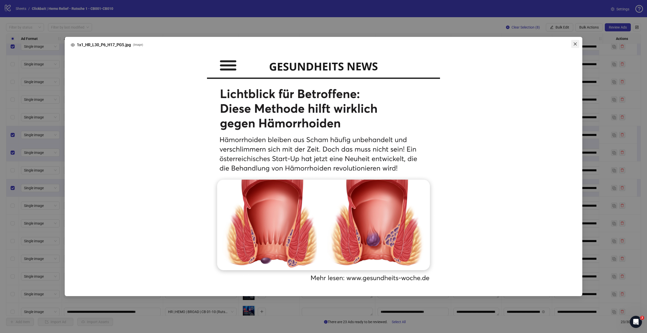
click at [575, 45] on icon "close" at bounding box center [575, 44] width 4 height 4
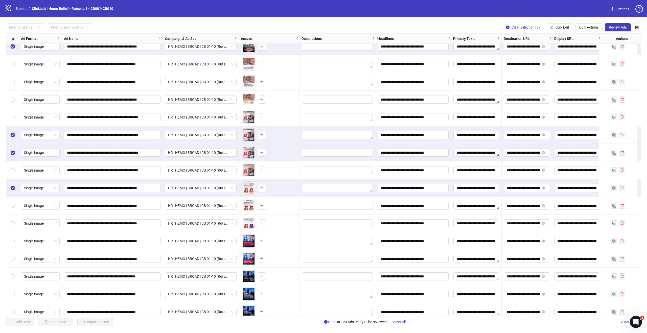
click at [253, 226] on icon "eye" at bounding box center [252, 226] width 4 height 3
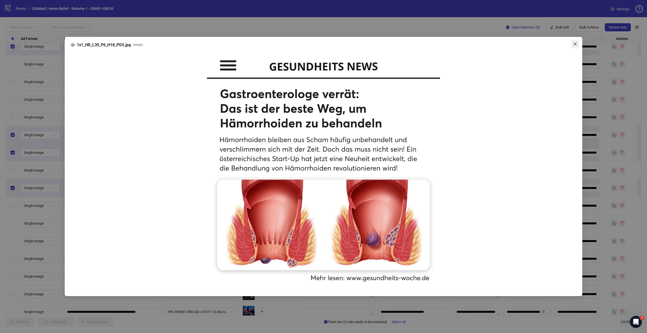
click at [575, 45] on icon "close" at bounding box center [575, 44] width 4 height 4
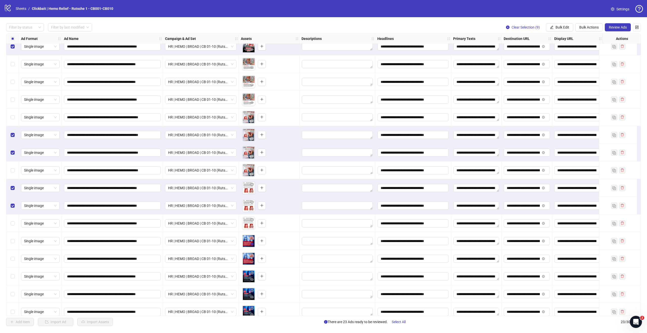
click at [252, 244] on icon "eye" at bounding box center [252, 244] width 4 height 4
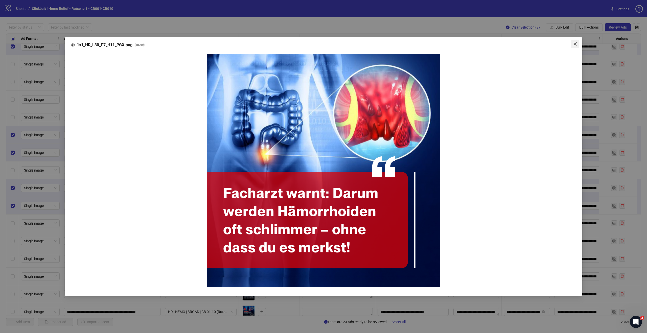
click at [575, 47] on button "Close" at bounding box center [575, 44] width 8 height 8
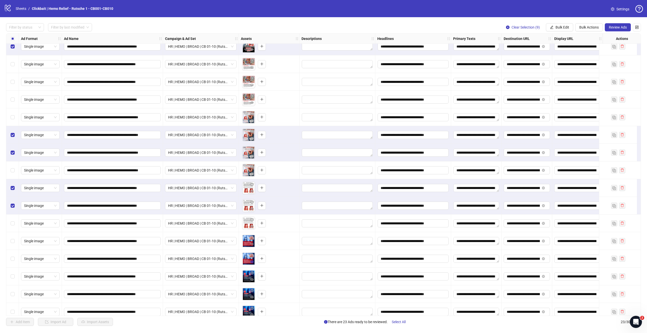
click at [251, 261] on icon "eye" at bounding box center [252, 262] width 4 height 3
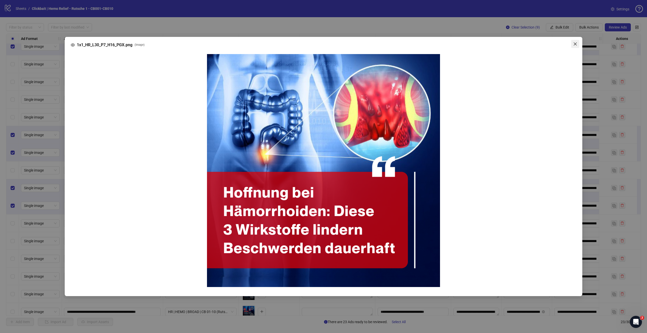
click at [575, 43] on icon "close" at bounding box center [575, 44] width 4 height 4
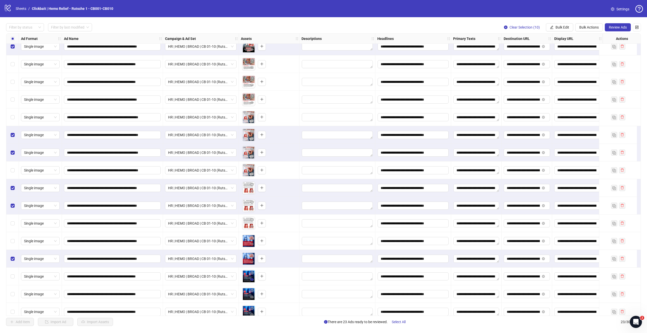
click at [252, 280] on icon "eye" at bounding box center [252, 279] width 4 height 3
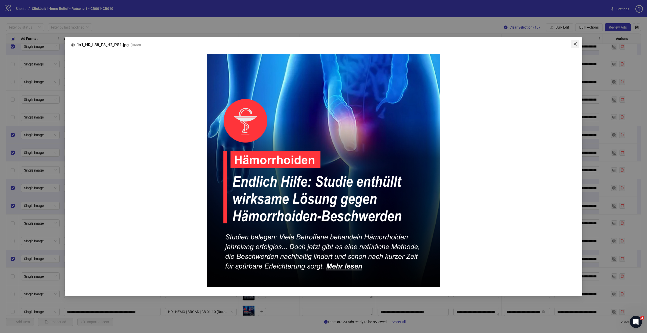
click at [574, 43] on icon "close" at bounding box center [575, 44] width 4 height 4
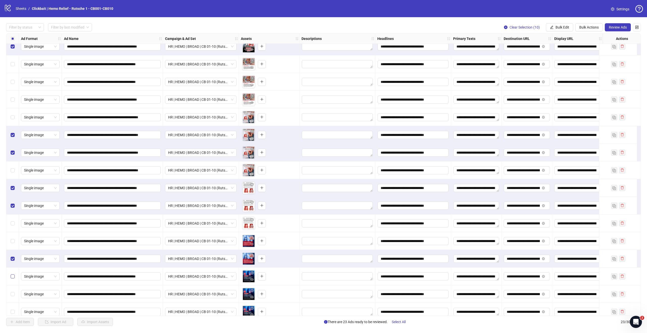
click at [13, 279] on label "Select row 21" at bounding box center [13, 277] width 4 height 6
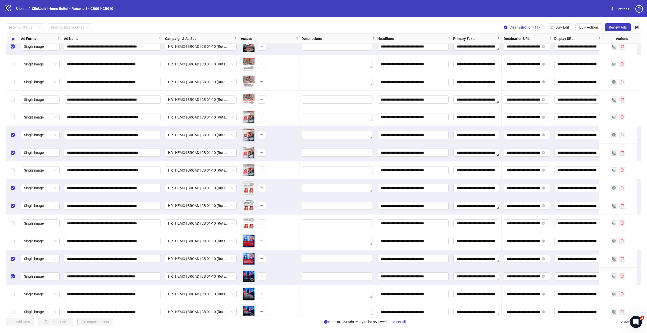
scroll to position [137, 0]
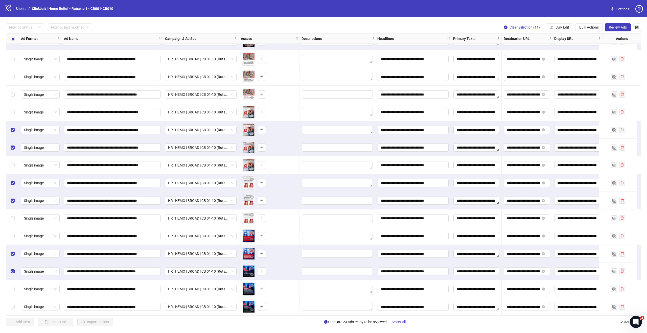
click at [253, 291] on icon "eye" at bounding box center [252, 292] width 4 height 3
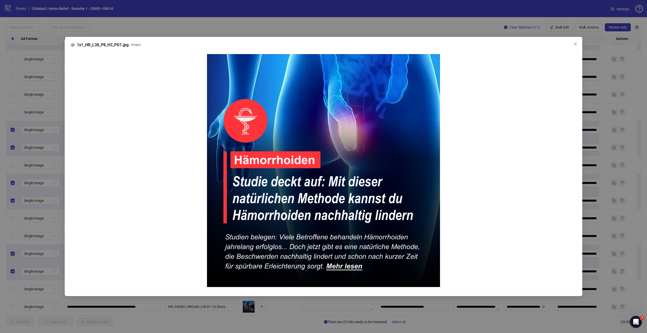
click at [575, 44] on icon "close" at bounding box center [575, 44] width 4 height 4
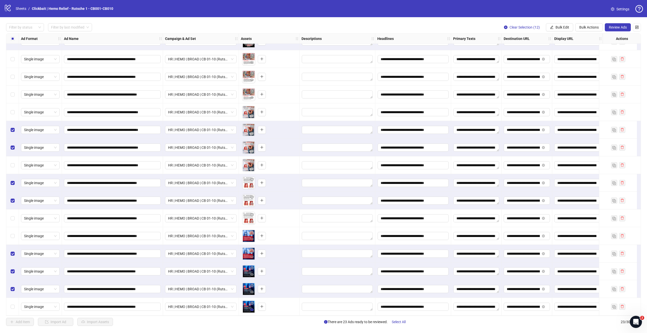
click at [253, 309] on icon "eye" at bounding box center [252, 310] width 4 height 3
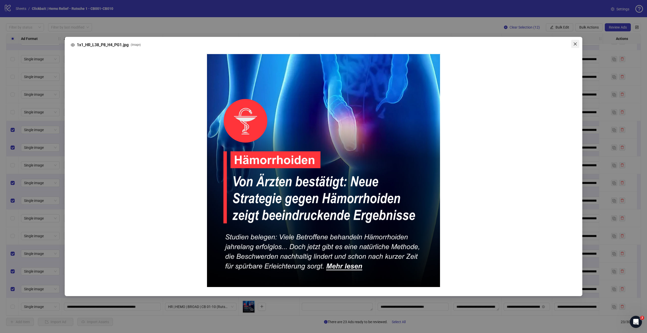
click at [576, 44] on icon "close" at bounding box center [575, 44] width 4 height 4
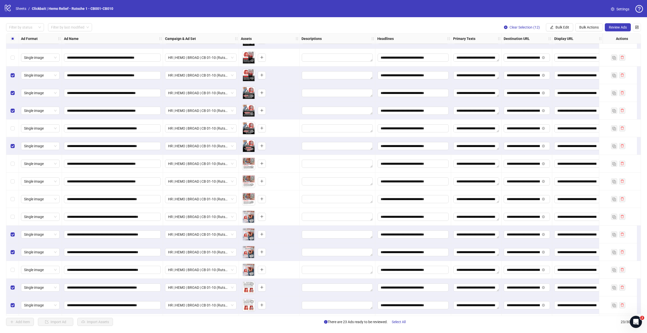
scroll to position [0, 0]
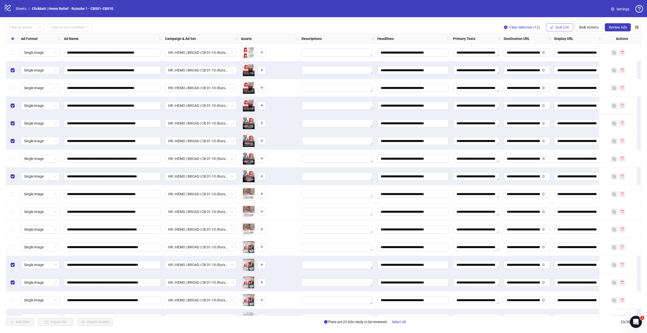
click at [559, 25] on span "Bulk Edit" at bounding box center [563, 27] width 14 height 4
click at [563, 85] on span "Destination URL" at bounding box center [564, 86] width 30 height 6
click at [527, 47] on input "**********" at bounding box center [543, 49] width 91 height 6
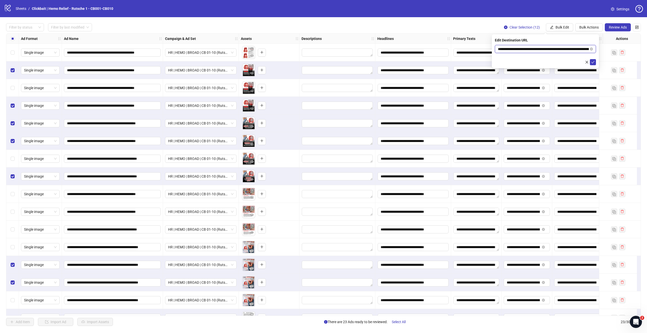
paste input "text"
type input "**********"
click at [593, 62] on icon "check" at bounding box center [592, 62] width 3 height 3
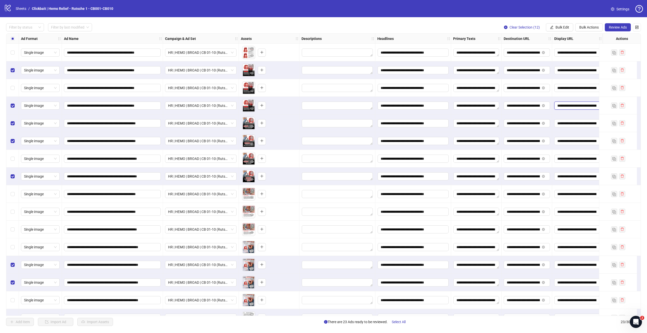
click at [569, 106] on input "**********" at bounding box center [576, 106] width 39 height 6
click at [617, 104] on div "**********" at bounding box center [419, 242] width 826 height 417
drag, startPoint x: 518, startPoint y: 106, endPoint x: 570, endPoint y: 104, distance: 52.3
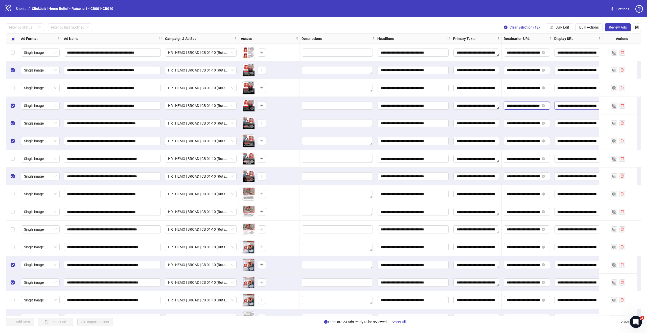
click at [570, 34] on div "**********" at bounding box center [413, 34] width 814 height 0
drag, startPoint x: 515, startPoint y: 88, endPoint x: 570, endPoint y: 88, distance: 55.6
click at [570, 34] on div "**********" at bounding box center [413, 34] width 814 height 0
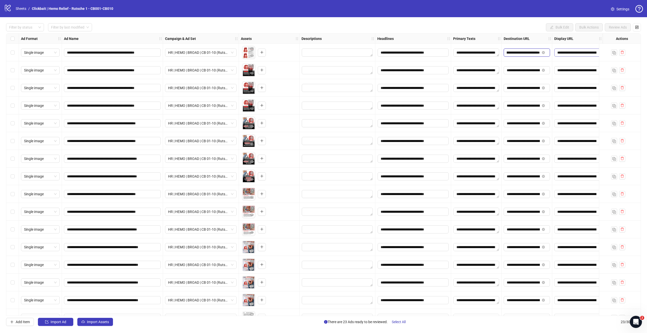
drag, startPoint x: 520, startPoint y: 51, endPoint x: 597, endPoint y: 49, distance: 76.9
click at [597, 34] on div "**********" at bounding box center [413, 34] width 814 height 0
drag, startPoint x: 514, startPoint y: 71, endPoint x: 578, endPoint y: 70, distance: 64.5
click at [578, 34] on div "**********" at bounding box center [413, 34] width 814 height 0
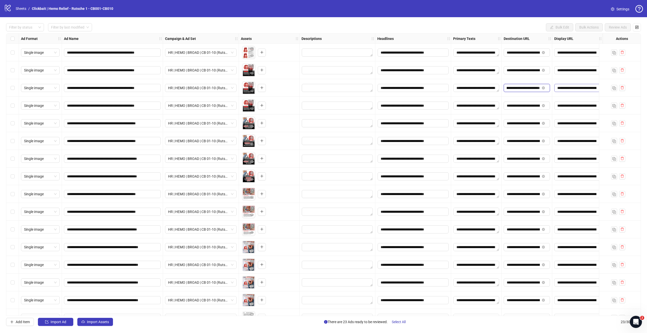
scroll to position [0, 97]
drag, startPoint x: 518, startPoint y: 88, endPoint x: 580, endPoint y: 89, distance: 61.7
click at [580, 34] on div "**********" at bounding box center [413, 34] width 814 height 0
drag, startPoint x: 527, startPoint y: 105, endPoint x: 592, endPoint y: 106, distance: 65.0
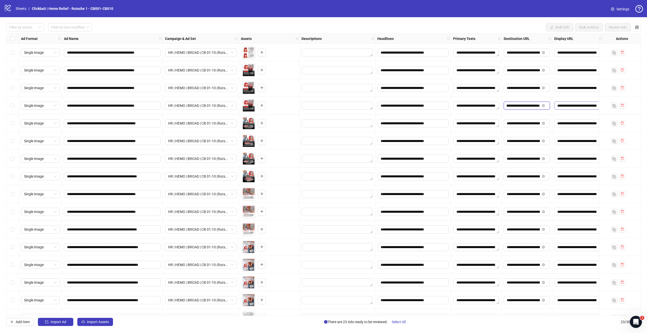
click at [592, 34] on div "**********" at bounding box center [413, 34] width 814 height 0
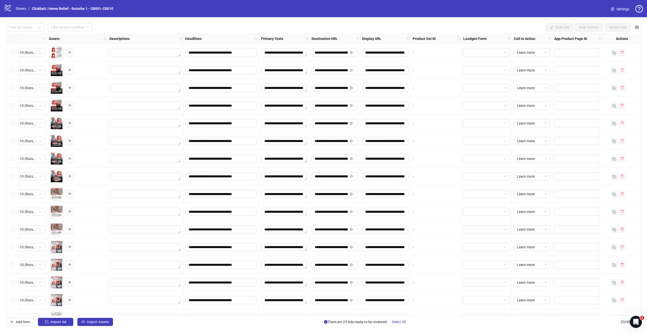
scroll to position [0, 0]
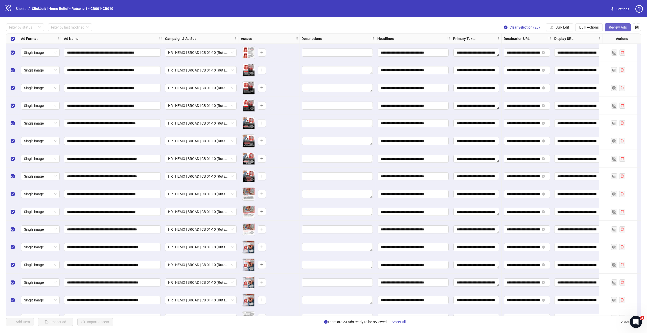
click at [624, 28] on span "Review Ads" at bounding box center [618, 27] width 18 height 4
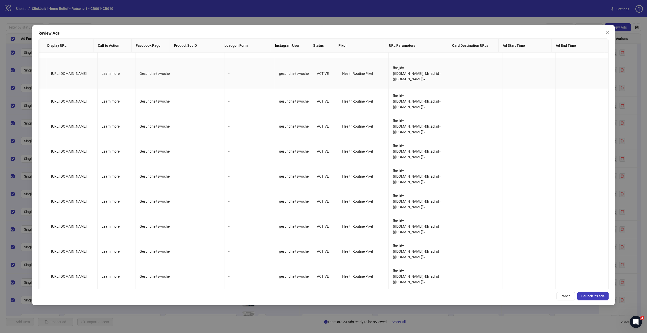
click at [510, 58] on td at bounding box center [528, 73] width 53 height 31
click at [606, 34] on icon "close" at bounding box center [608, 32] width 4 height 4
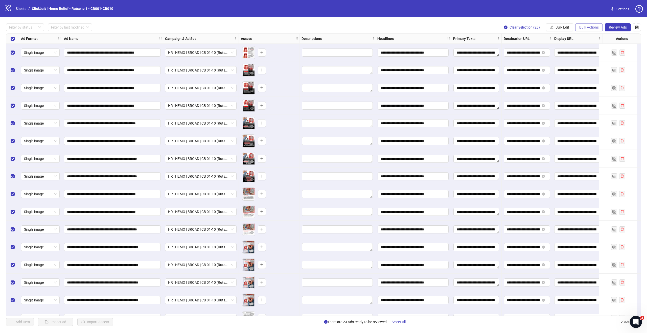
click at [583, 27] on span "Bulk Actions" at bounding box center [588, 27] width 19 height 4
click at [564, 26] on span "Bulk Edit" at bounding box center [563, 27] width 14 height 4
click at [537, 16] on div "logo/logo-mobile Sheets / Clickbait | Hemo Relief - Rutsche 1 - CB001-CB010 Set…" at bounding box center [323, 8] width 647 height 17
click at [621, 10] on span "Settings" at bounding box center [622, 9] width 13 height 6
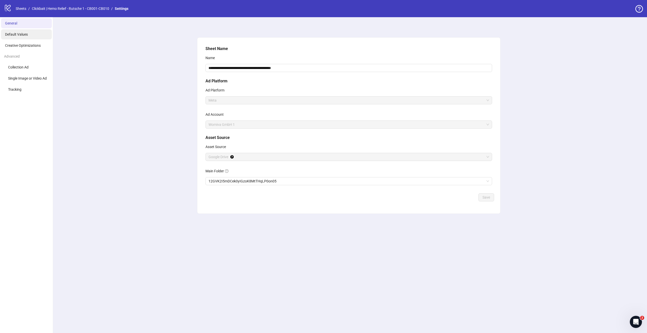
click at [16, 33] on span "Default Values" at bounding box center [16, 34] width 23 height 4
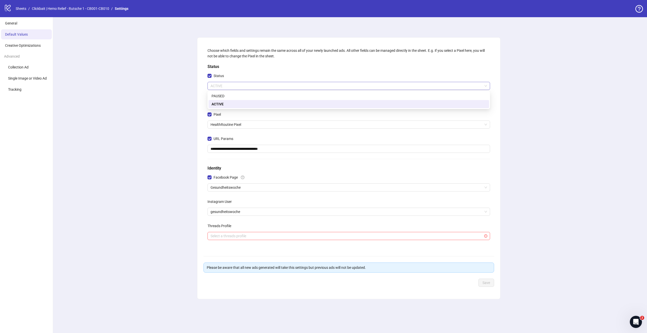
click at [225, 88] on span "ACTIVE" at bounding box center [349, 86] width 276 height 8
click at [223, 72] on label "Status" at bounding box center [218, 76] width 22 height 8
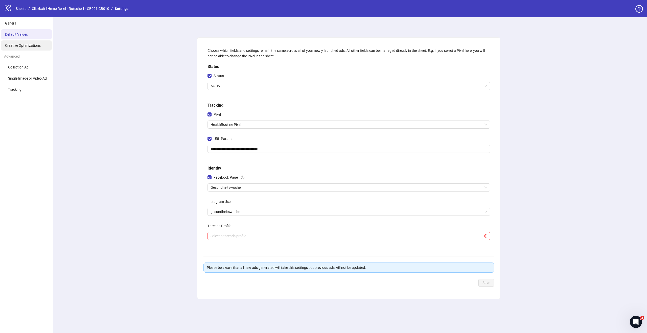
click at [26, 47] on span "Creative Optimizations" at bounding box center [23, 45] width 36 height 4
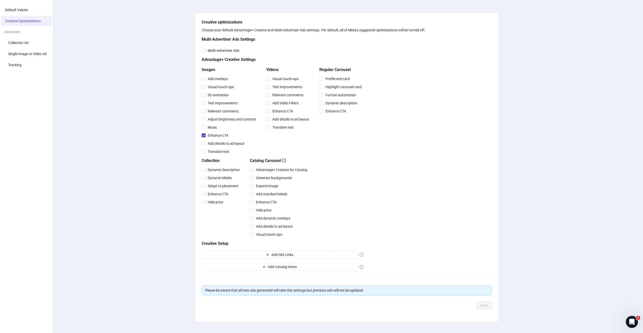
scroll to position [21, 0]
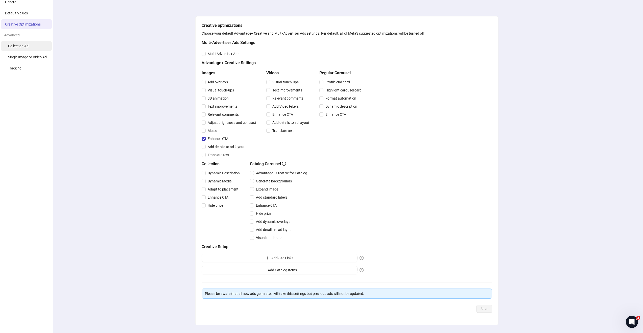
click at [17, 43] on li "Collection Ad" at bounding box center [26, 46] width 51 height 10
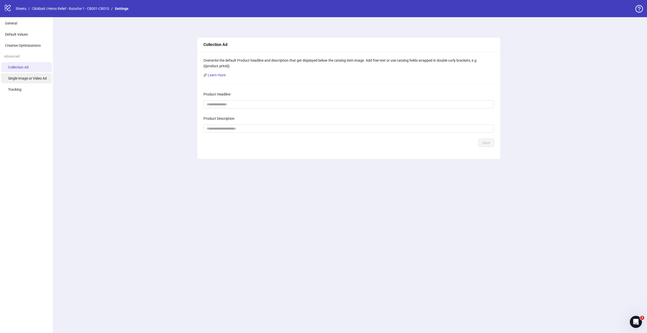
click at [25, 82] on li "Single Image or Video Ad" at bounding box center [26, 78] width 51 height 10
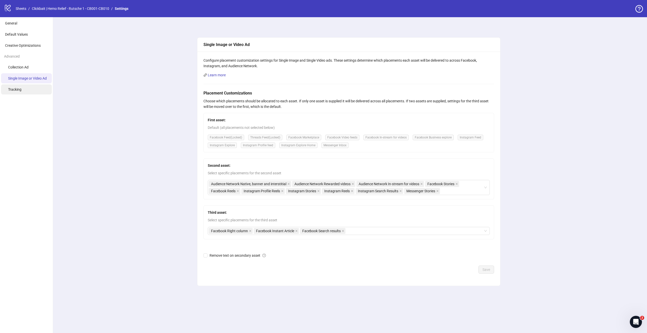
click at [20, 90] on span "Tracking" at bounding box center [14, 89] width 13 height 4
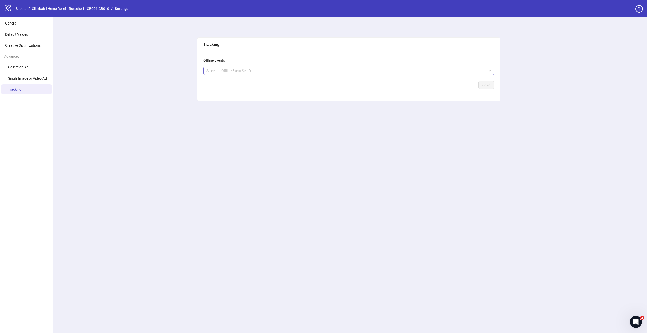
click at [255, 70] on div at bounding box center [345, 70] width 283 height 7
click at [255, 75] on form "Select an Offline Event Set ID Save" at bounding box center [348, 78] width 291 height 22
click at [253, 68] on div at bounding box center [345, 70] width 283 height 7
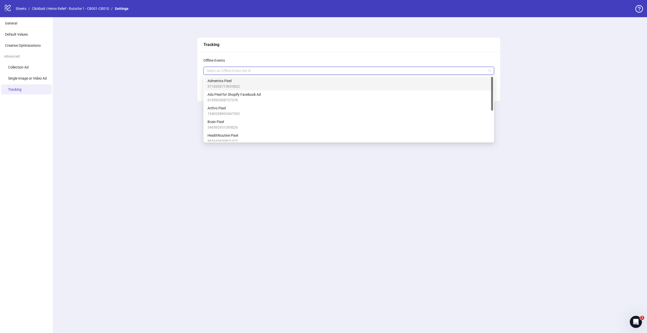
click at [251, 82] on div "Admetrics Pixel 3110336715933822" at bounding box center [348, 83] width 283 height 11
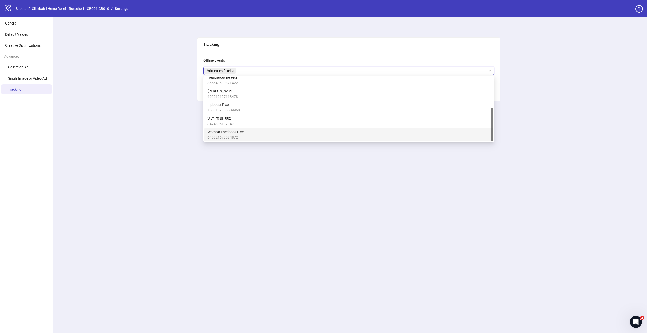
click at [149, 162] on div "Tracking Offline Events Admetrics Pixel Admetrics Pixel + 0 ... Save" at bounding box center [349, 175] width 596 height 316
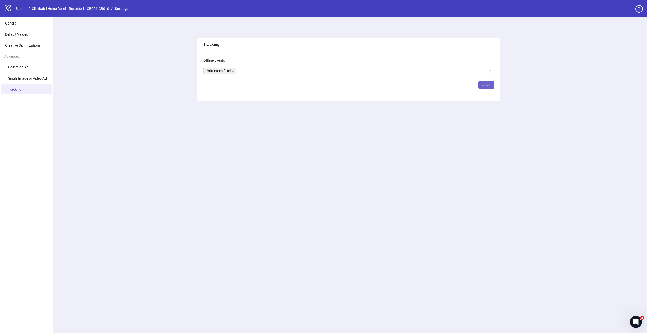
click at [486, 85] on span "Save" at bounding box center [486, 85] width 8 height 4
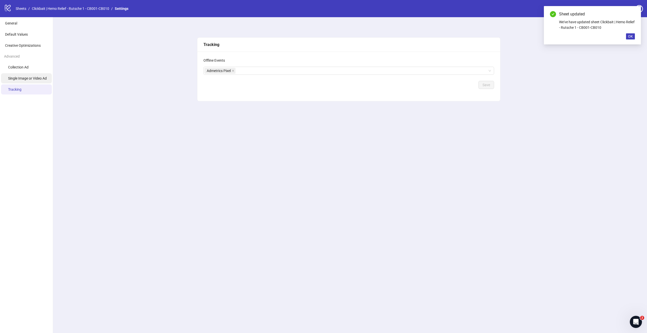
click at [15, 80] on span "Single Image or Video Ad" at bounding box center [27, 78] width 39 height 4
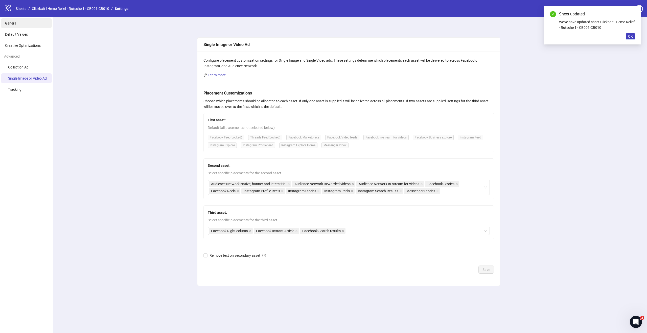
click at [13, 20] on li "General" at bounding box center [26, 23] width 51 height 10
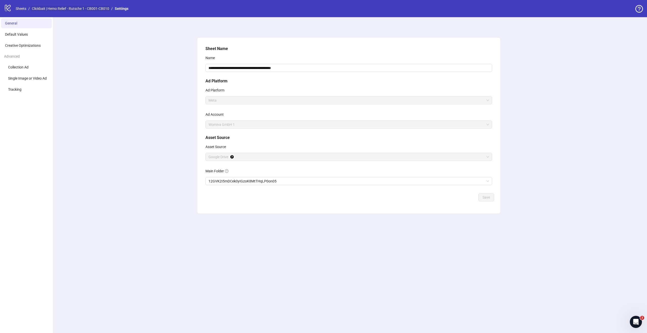
click at [89, 9] on link "Clickbait | Hemo Relief - Rutsche 1 - CB001-CB010" at bounding box center [70, 9] width 79 height 6
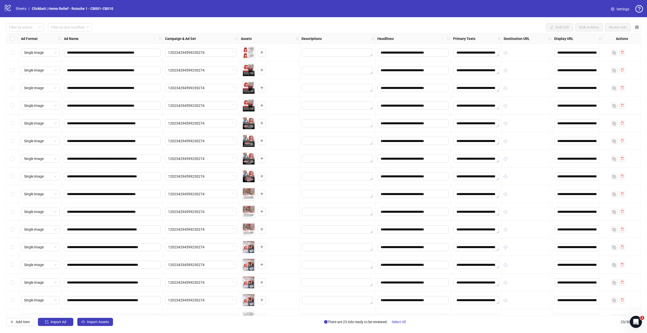
click at [9, 39] on div "Select all rows" at bounding box center [12, 39] width 13 height 10
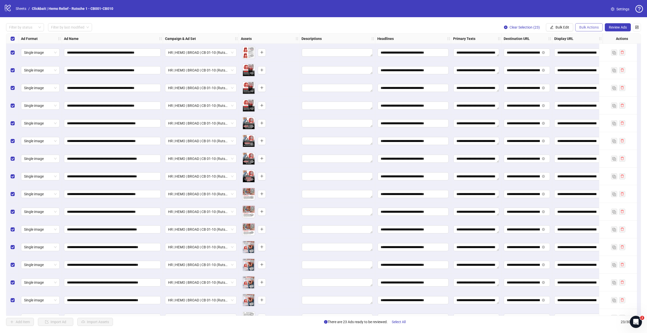
click at [597, 26] on span "Bulk Actions" at bounding box center [588, 27] width 19 height 4
click at [638, 28] on icon "control" at bounding box center [637, 28] width 4 height 4
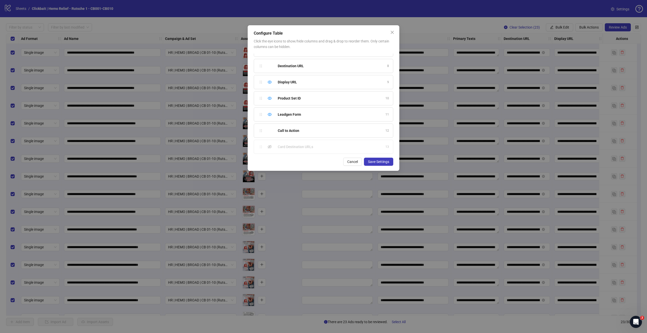
scroll to position [158, 0]
click at [315, 128] on div "Ad Start Time" at bounding box center [330, 130] width 105 height 6
click at [269, 129] on icon "eye-invisible" at bounding box center [270, 130] width 4 height 4
click at [380, 164] on button "Save Settings" at bounding box center [378, 162] width 29 height 8
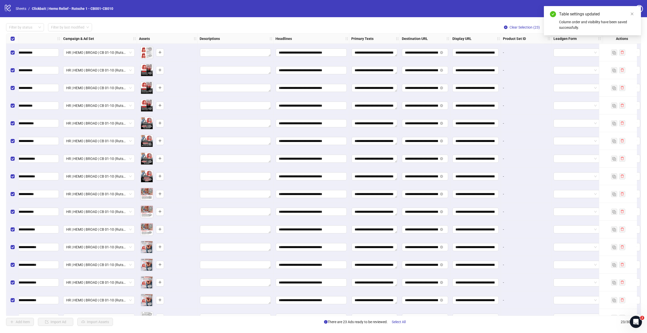
scroll to position [0, 246]
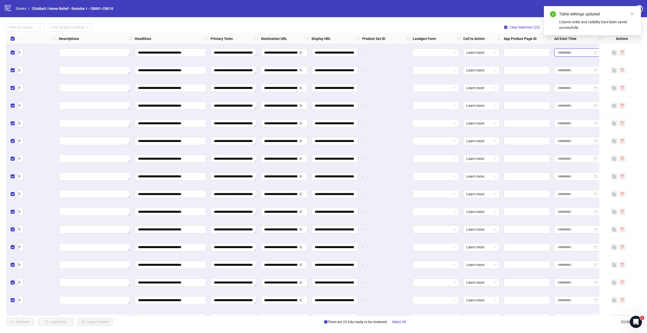
click at [578, 55] on input at bounding box center [575, 53] width 36 height 6
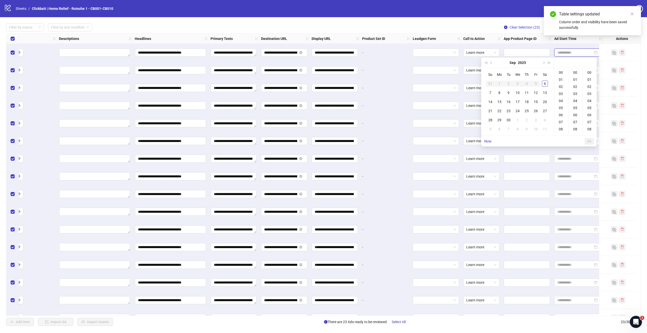
type input "**********"
click at [492, 93] on div "7" at bounding box center [490, 93] width 6 height 6
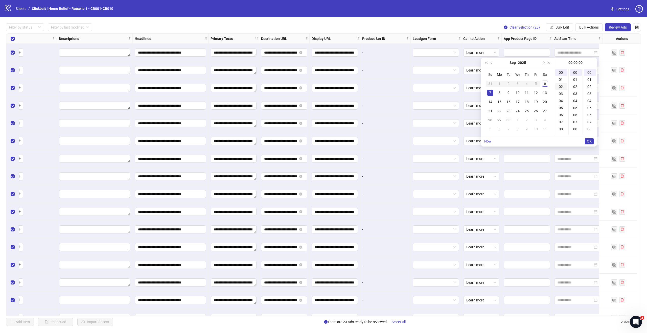
click at [561, 87] on div "02" at bounding box center [561, 86] width 12 height 7
type input "**********"
click at [589, 141] on span "OK" at bounding box center [589, 141] width 5 height 4
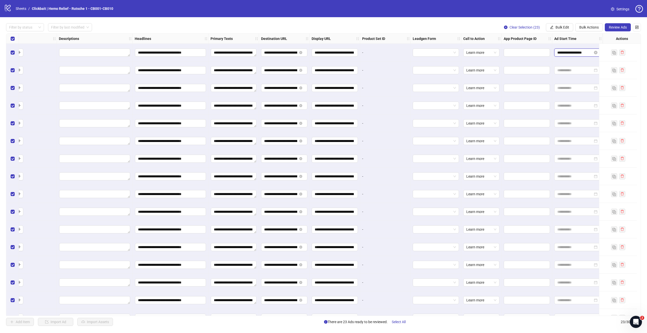
click at [580, 53] on input "**********" at bounding box center [575, 53] width 36 height 6
click at [588, 26] on span "Bulk Actions" at bounding box center [588, 27] width 19 height 4
click at [564, 27] on span "Bulk Edit" at bounding box center [563, 27] width 14 height 4
click at [565, 119] on span "Ad Start Time" at bounding box center [564, 119] width 30 height 6
click at [593, 61] on icon "check" at bounding box center [593, 62] width 4 height 4
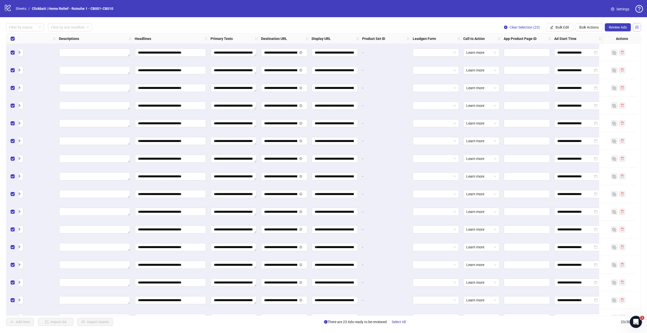
click at [636, 28] on icon "control" at bounding box center [637, 28] width 4 height 4
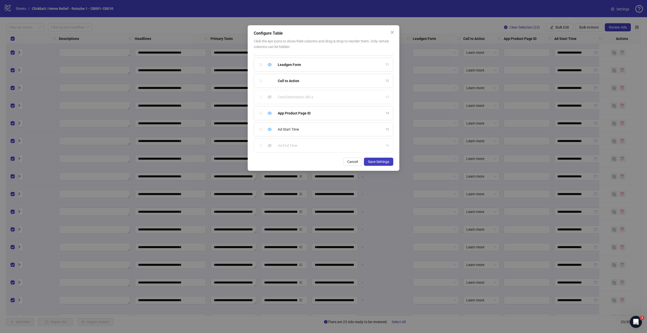
scroll to position [146, 0]
click at [270, 77] on icon "eye" at bounding box center [270, 76] width 4 height 3
click at [383, 163] on span "Save Settings" at bounding box center [378, 162] width 21 height 4
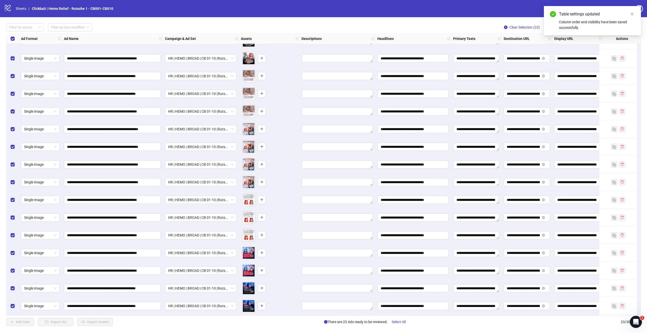
scroll to position [137, 0]
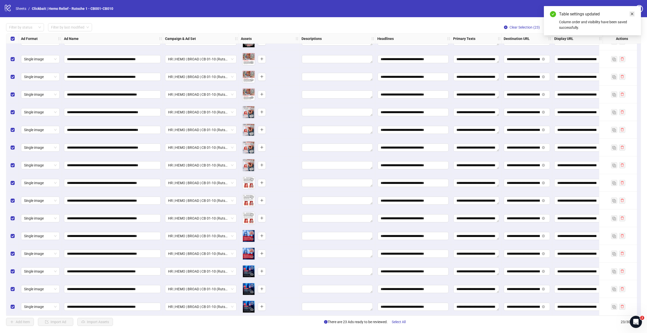
click at [632, 14] on icon "close" at bounding box center [632, 14] width 3 height 3
click at [623, 28] on span "Review Ads" at bounding box center [618, 27] width 18 height 4
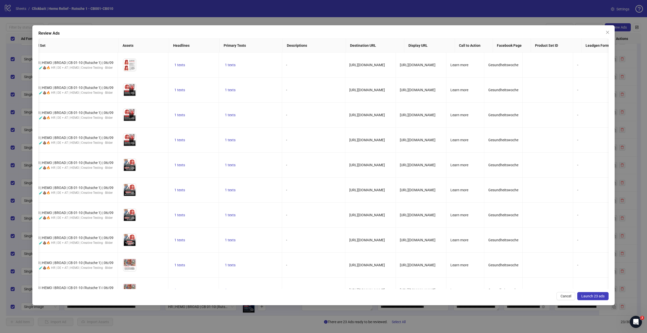
scroll to position [0, 0]
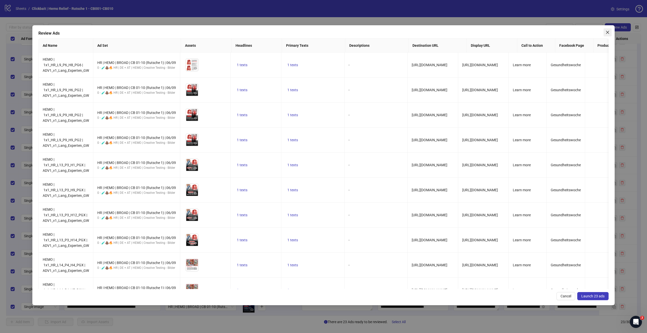
click at [608, 32] on icon "close" at bounding box center [608, 32] width 4 height 4
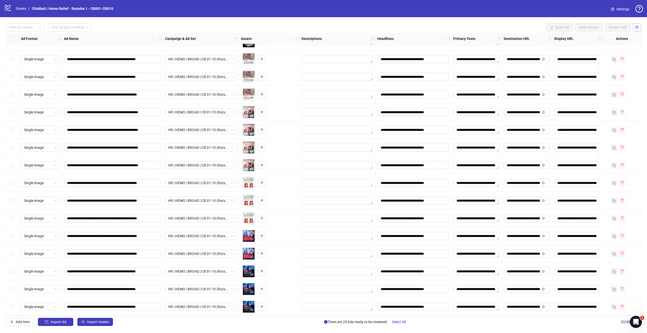
click at [638, 27] on icon "control" at bounding box center [636, 27] width 3 height 3
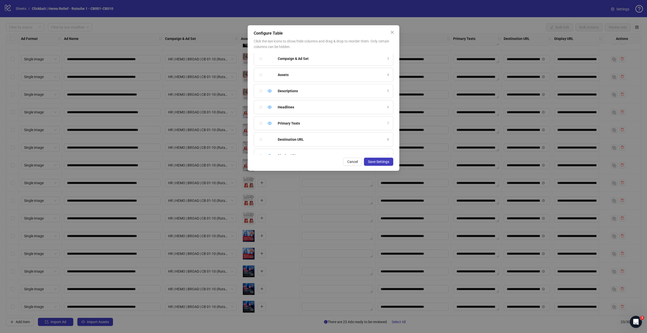
scroll to position [31, 0]
click at [394, 31] on icon "close" at bounding box center [392, 32] width 4 height 4
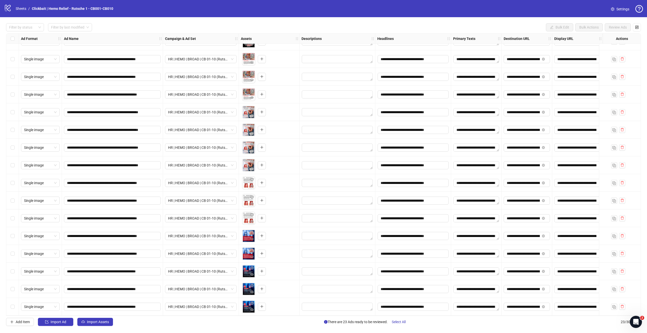
scroll to position [65, 0]
click at [12, 40] on label "Select all rows" at bounding box center [13, 39] width 4 height 6
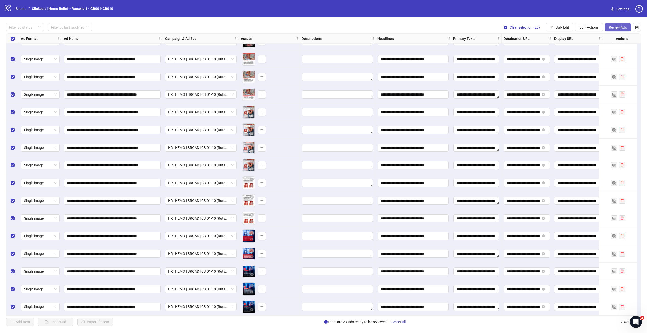
click at [611, 28] on span "Review Ads" at bounding box center [618, 27] width 18 height 4
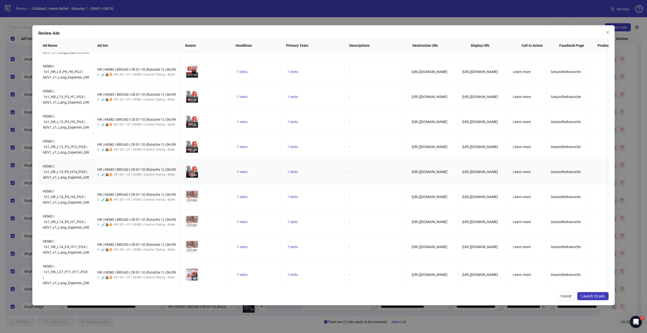
scroll to position [0, 0]
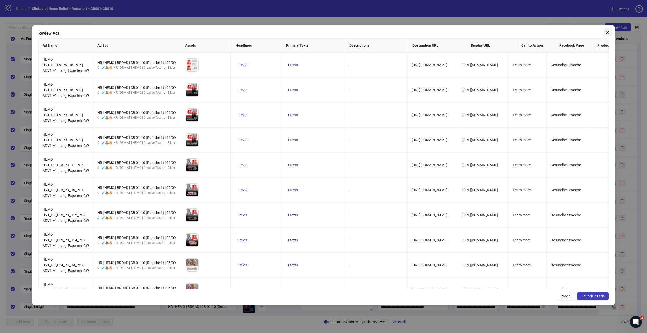
click at [608, 32] on icon "close" at bounding box center [607, 32] width 3 height 3
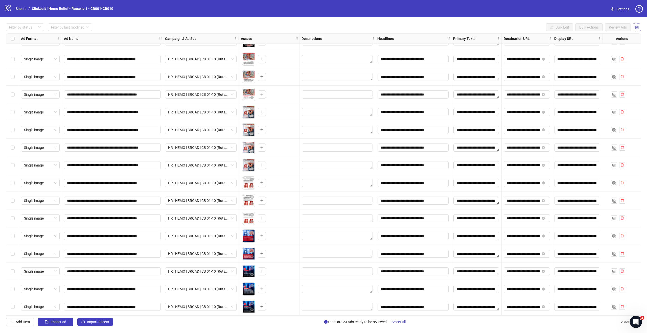
click at [638, 27] on icon "control" at bounding box center [637, 28] width 4 height 4
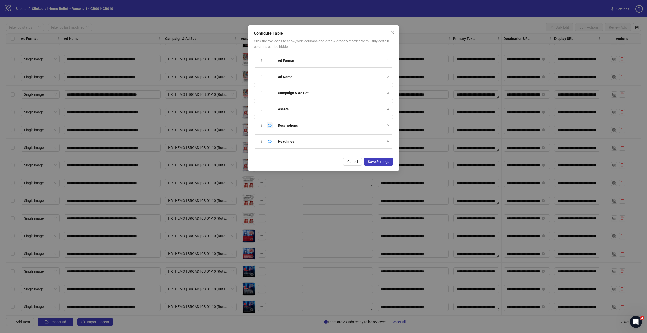
click at [270, 125] on icon "eye" at bounding box center [270, 125] width 4 height 4
click at [269, 135] on icon "eye" at bounding box center [270, 134] width 4 height 3
click at [381, 162] on span "Save Settings" at bounding box center [378, 162] width 21 height 4
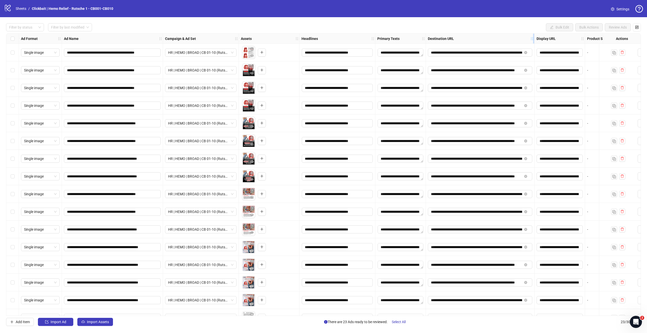
drag, startPoint x: 476, startPoint y: 38, endPoint x: 534, endPoint y: 38, distance: 58.1
click at [534, 38] on icon "holder" at bounding box center [536, 39] width 4 height 4
drag, startPoint x: 481, startPoint y: 106, endPoint x: 401, endPoint y: 109, distance: 79.9
click at [401, 34] on div "**********" at bounding box center [366, 34] width 720 height 0
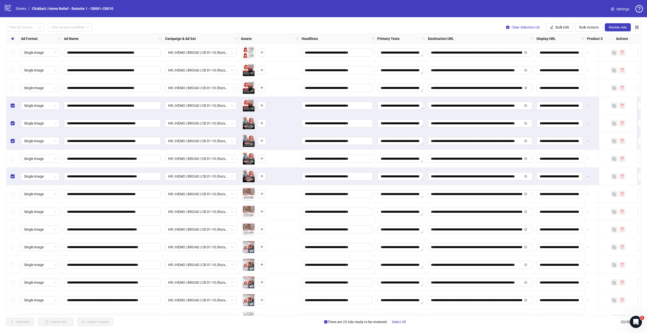
click at [10, 266] on div "Select row 13" at bounding box center [12, 265] width 13 height 18
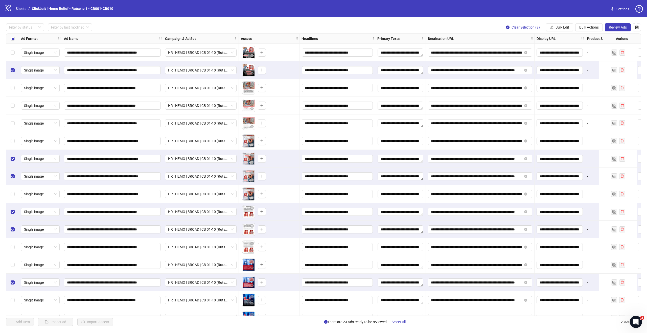
scroll to position [113, 0]
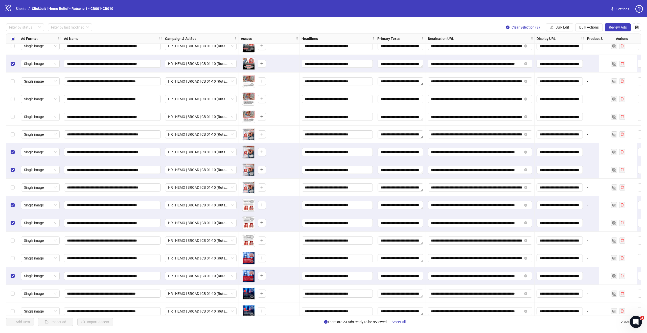
click at [14, 294] on div "Select row 21" at bounding box center [12, 294] width 13 height 18
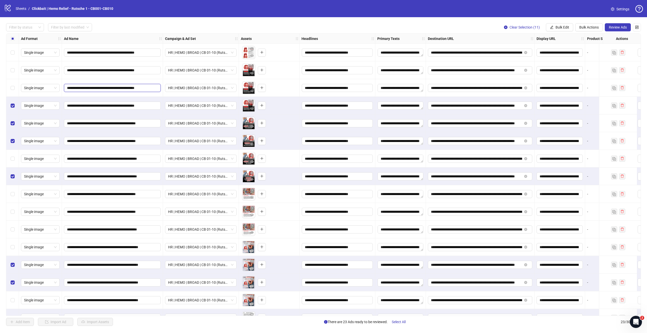
scroll to position [0, 9]
drag, startPoint x: 120, startPoint y: 88, endPoint x: 175, endPoint y: 87, distance: 54.9
click at [175, 34] on div "**********" at bounding box center [366, 34] width 720 height 0
click at [551, 29] on button "Bulk Edit" at bounding box center [559, 27] width 27 height 8
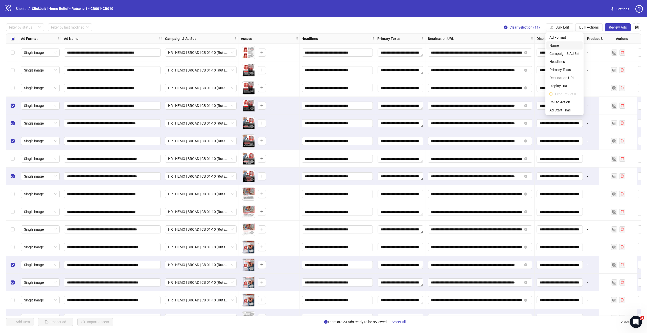
click at [560, 46] on span "Name" at bounding box center [564, 46] width 30 height 6
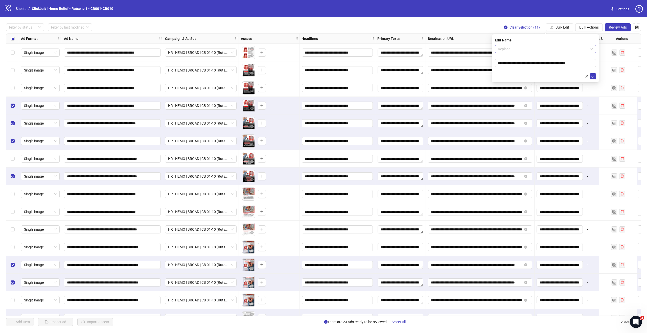
click at [521, 49] on span "Replace" at bounding box center [545, 49] width 95 height 8
click at [519, 66] on div "Find and Replace" at bounding box center [545, 67] width 93 height 6
click at [519, 64] on input "text" at bounding box center [545, 63] width 101 height 8
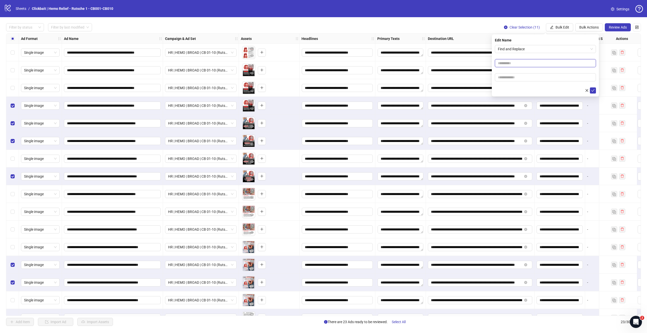
paste input "**********"
type input "**********"
click at [520, 76] on input "text" at bounding box center [545, 77] width 101 height 8
paste input "**********"
type input "**********"
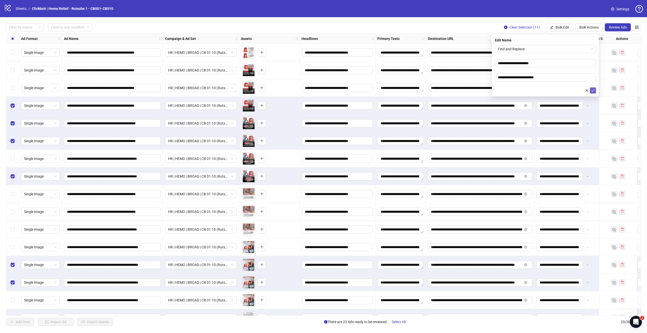
click at [593, 91] on icon "check" at bounding box center [593, 91] width 4 height 4
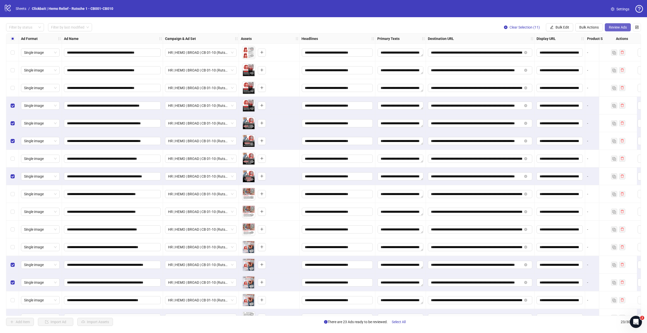
click at [619, 27] on span "Review Ads" at bounding box center [618, 27] width 18 height 4
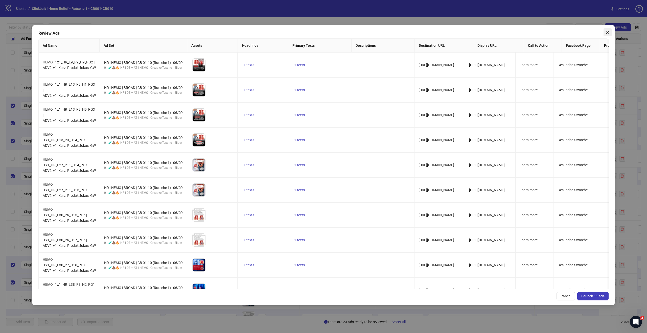
click at [610, 32] on span "Close" at bounding box center [608, 32] width 8 height 4
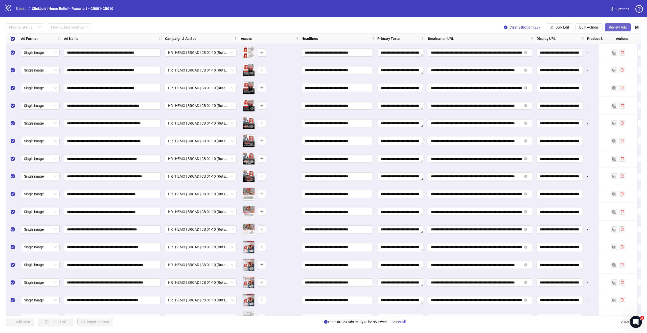
click at [621, 27] on span "Review Ads" at bounding box center [618, 27] width 18 height 4
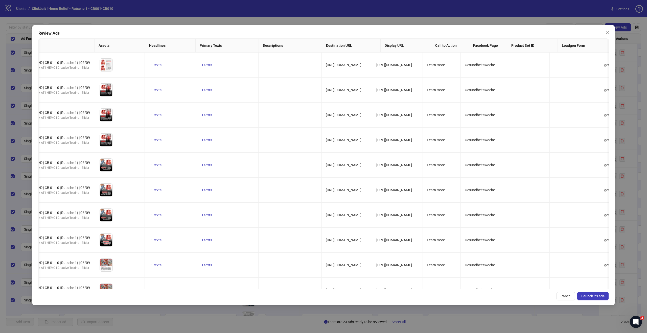
scroll to position [0, 99]
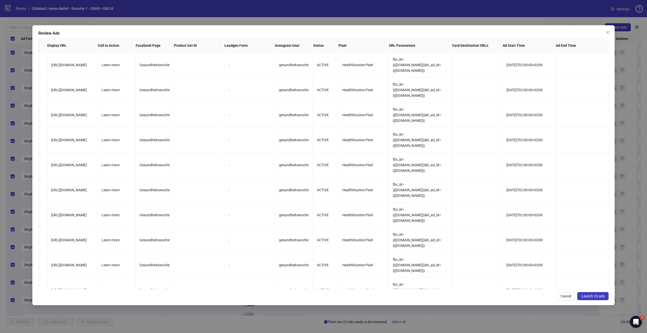
click at [602, 297] on span "Launch 23 ads" at bounding box center [592, 296] width 23 height 4
